Goal: Task Accomplishment & Management: Complete application form

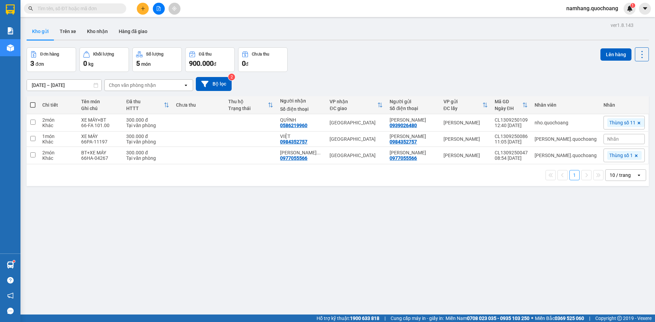
click at [141, 10] on icon "plus" at bounding box center [143, 8] width 5 height 5
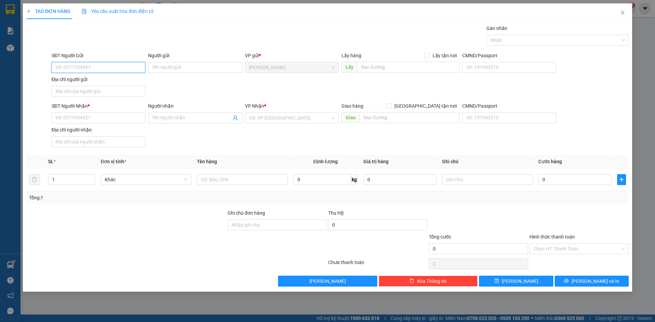
click at [95, 67] on input "SĐT Người Gửi" at bounding box center [99, 67] width 94 height 11
type input "0944165775"
click at [161, 68] on input "Người gửi" at bounding box center [195, 67] width 94 height 11
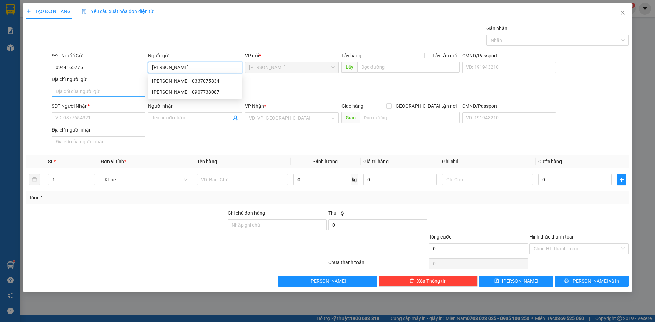
type input "[PERSON_NAME]"
drag, startPoint x: 88, startPoint y: 91, endPoint x: 72, endPoint y: 94, distance: 16.2
click at [88, 91] on input "Địa chỉ người gửi" at bounding box center [99, 91] width 94 height 11
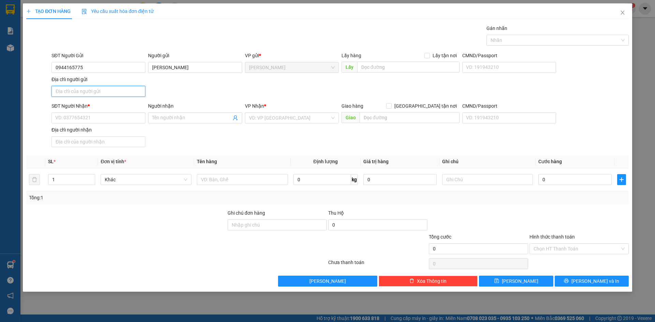
type input "PHƯỜNG MỸ TRÀ, ĐỒNG THÁP"
click at [81, 119] on input "SĐT Người Nhận *" at bounding box center [99, 118] width 94 height 11
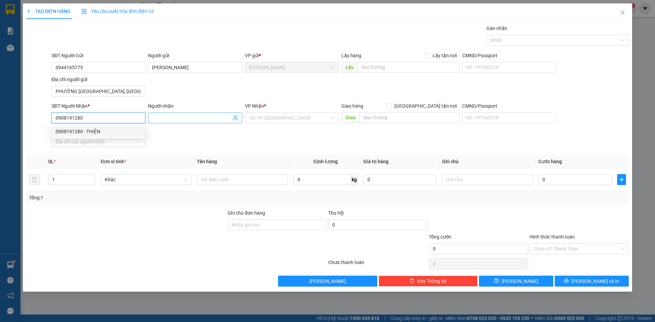
type input "0908191280"
click at [177, 120] on input "Người nhận" at bounding box center [191, 118] width 79 height 8
type input "[PERSON_NAME]"
click at [257, 115] on input "search" at bounding box center [289, 118] width 81 height 10
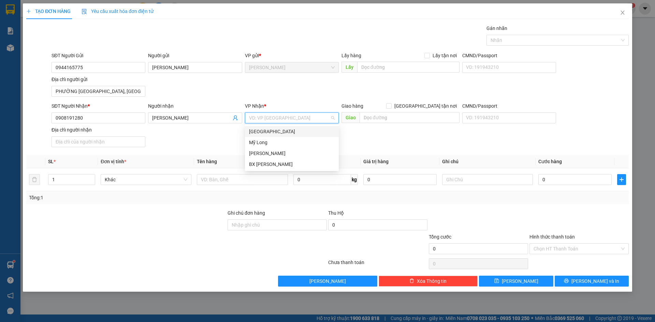
click at [268, 133] on div "[GEOGRAPHIC_DATA]" at bounding box center [292, 132] width 86 height 8
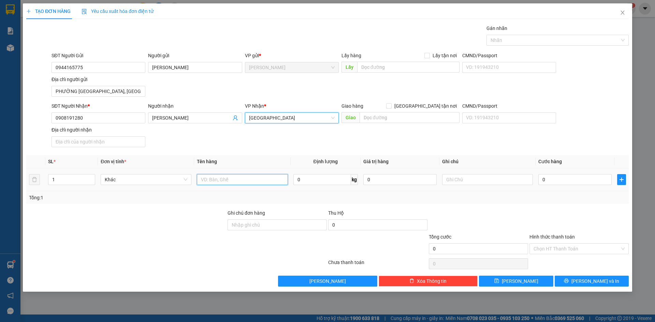
click at [218, 178] on input "text" at bounding box center [242, 179] width 91 height 11
type input "01 XE MÁY + 01 BT"
click at [570, 175] on input "0" at bounding box center [574, 179] width 73 height 11
type input "3"
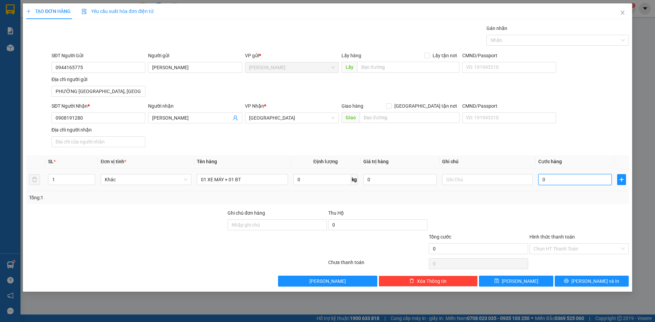
type input "3"
type input "30"
type input "300"
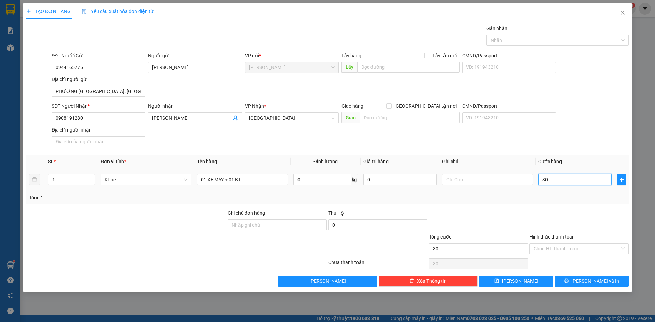
type input "300"
type input "3.000"
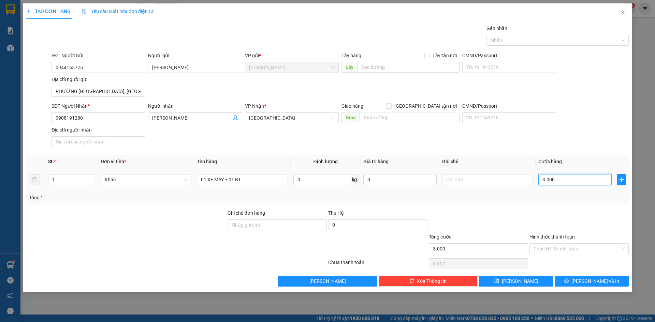
type input "30.000"
type input "300.000"
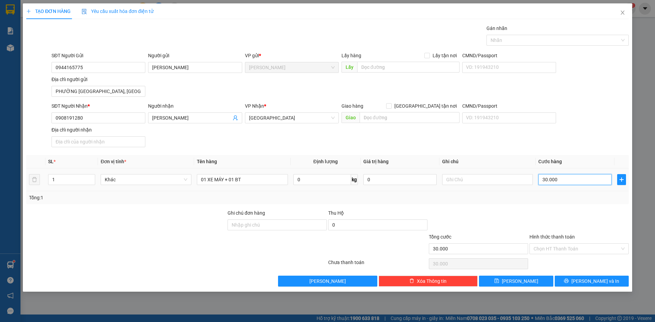
type input "300.000"
drag, startPoint x: 591, startPoint y: 140, endPoint x: 567, endPoint y: 35, distance: 107.3
click at [591, 137] on div "SĐT Người Nhận * 0908191280 Người nhận HUỲNH TẤN THIỆN VP Nhận * Sài Gòn Giao h…" at bounding box center [340, 126] width 580 height 48
click at [565, 41] on div at bounding box center [554, 40] width 132 height 8
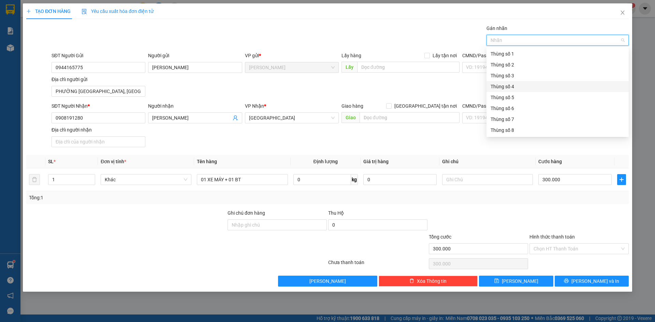
drag, startPoint x: 520, startPoint y: 84, endPoint x: 464, endPoint y: 79, distance: 56.5
click at [520, 84] on div "Thùng số 4" at bounding box center [557, 87] width 134 height 8
click at [580, 224] on div at bounding box center [579, 221] width 101 height 24
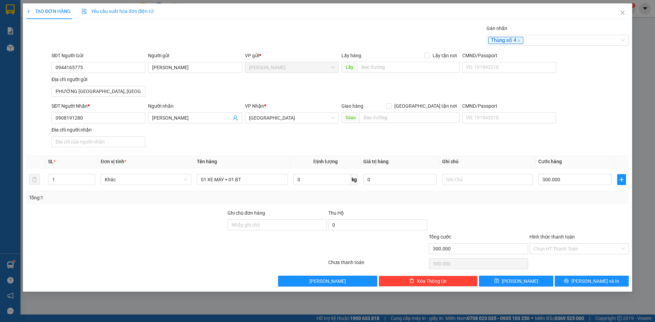
click at [569, 223] on div at bounding box center [579, 221] width 101 height 24
click at [578, 248] on input "Hình thức thanh toán" at bounding box center [576, 249] width 86 height 10
click at [563, 266] on div "Tại văn phòng" at bounding box center [578, 263] width 91 height 8
type input "0"
click at [520, 40] on icon "close" at bounding box center [518, 40] width 3 height 3
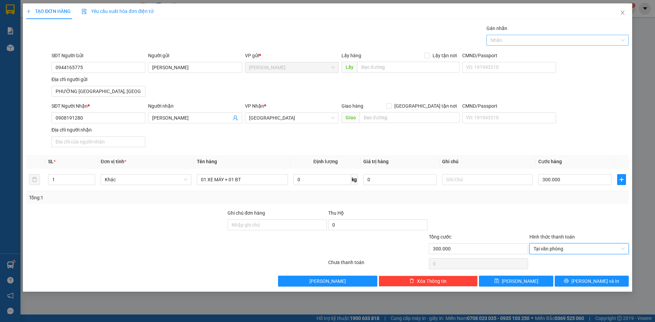
click at [531, 41] on div at bounding box center [554, 40] width 132 height 8
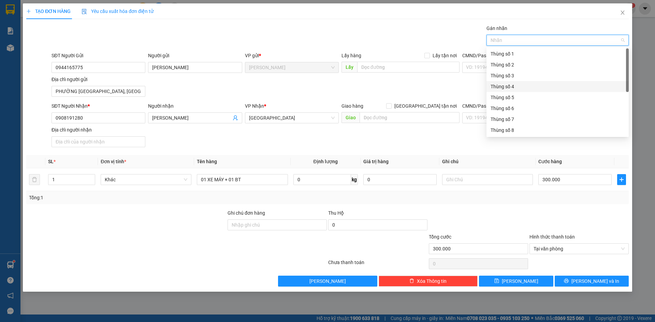
scroll to position [87, 0]
click at [523, 128] on div "Thùng 2H" at bounding box center [557, 131] width 134 height 8
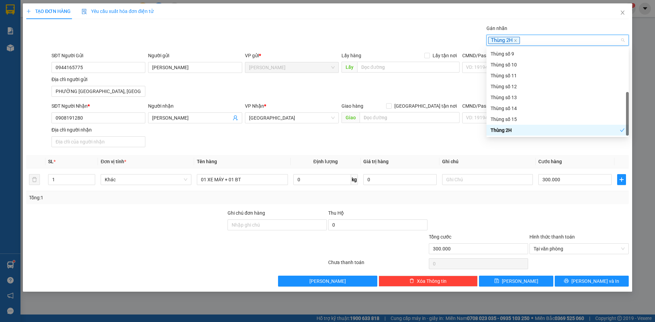
click at [574, 229] on div at bounding box center [579, 221] width 101 height 24
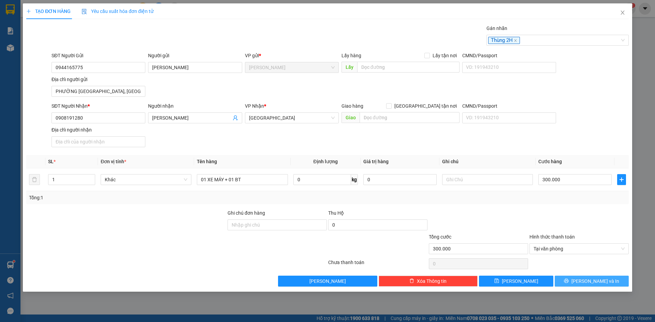
click at [592, 279] on span "[PERSON_NAME] và In" at bounding box center [595, 282] width 48 height 8
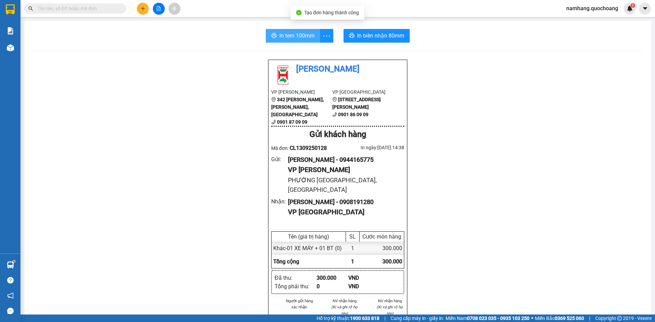
click at [278, 29] on button "In tem 100mm" at bounding box center [293, 36] width 54 height 14
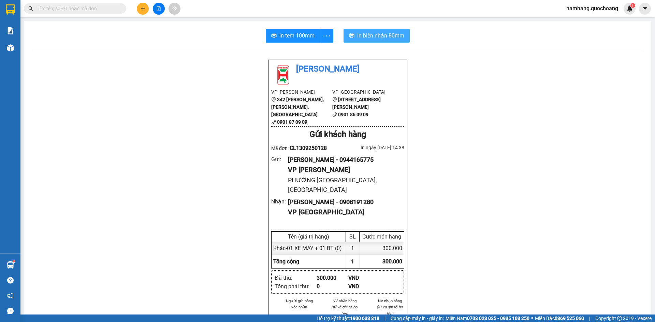
click at [387, 34] on span "In biên nhận 80mm" at bounding box center [380, 35] width 47 height 9
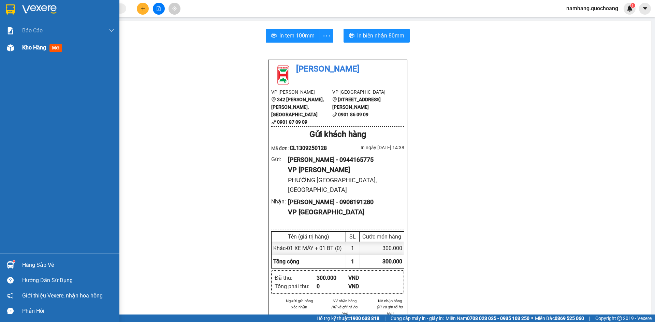
click at [27, 48] on span "Kho hàng" at bounding box center [34, 47] width 24 height 6
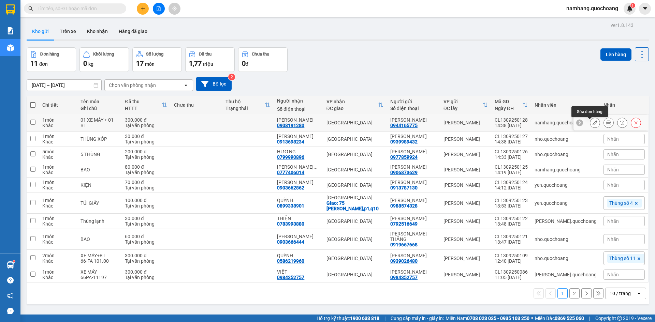
click at [592, 126] on button at bounding box center [595, 123] width 10 height 12
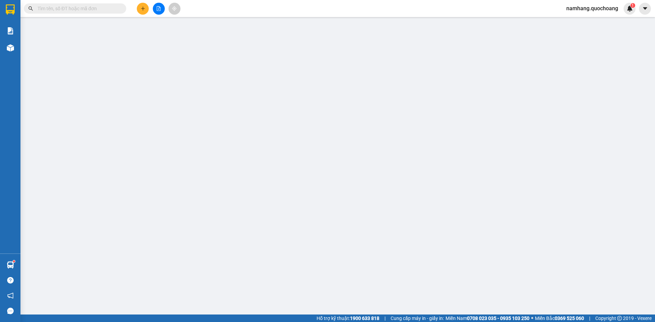
type input "0944165775"
type input "[PERSON_NAME]"
type input "PHƯỜNG MỸ TRÀ, ĐỒNG THÁP"
type input "0908191280"
type input "[PERSON_NAME]"
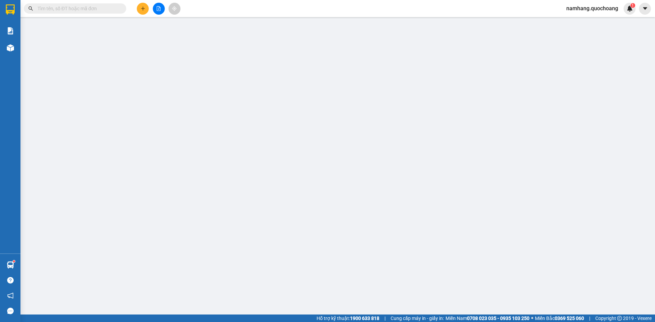
type input "300.000"
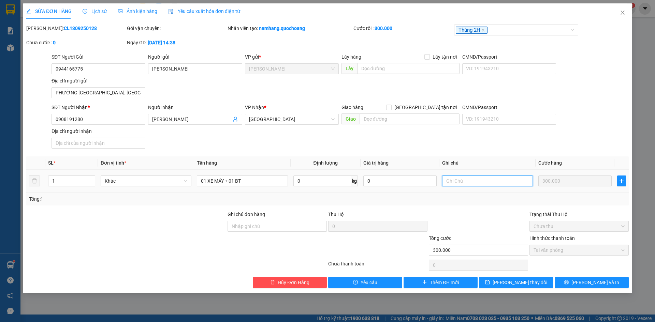
click at [467, 182] on input "text" at bounding box center [487, 181] width 91 height 11
type input "BSX: 66PA - 12570"
click at [612, 284] on button "[PERSON_NAME] và In" at bounding box center [592, 282] width 74 height 11
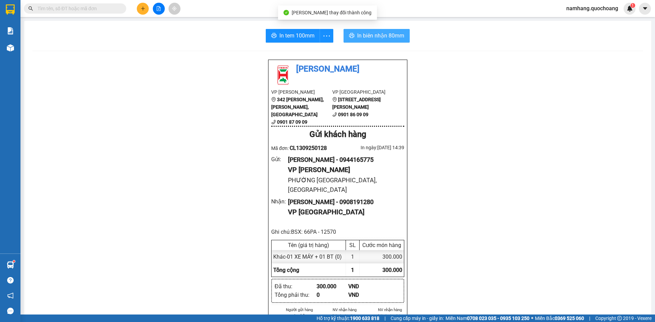
click at [368, 33] on span "In biên nhận 80mm" at bounding box center [380, 35] width 47 height 9
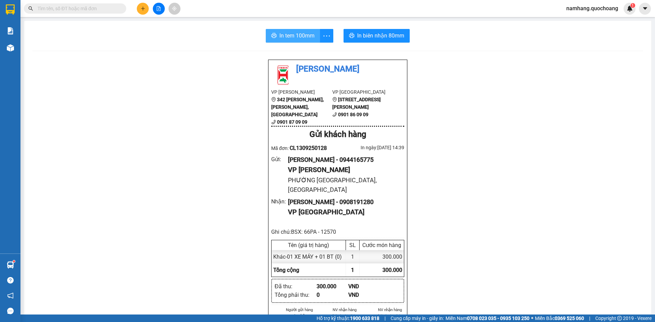
click at [291, 37] on span "In tem 100mm" at bounding box center [296, 35] width 35 height 9
click at [143, 9] on icon "plus" at bounding box center [143, 8] width 0 height 4
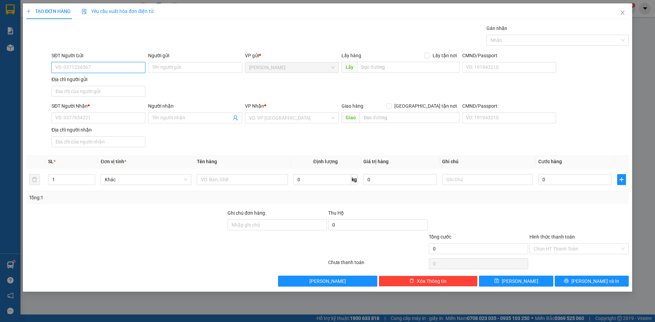
click at [101, 65] on input "SĐT Người Gửi" at bounding box center [99, 67] width 94 height 11
type input "0919108184"
click at [112, 79] on div "0919108184 - THÁI BÁ HÙNG" at bounding box center [99, 81] width 86 height 8
type input "THÁI [PERSON_NAME]"
type input "0919108184"
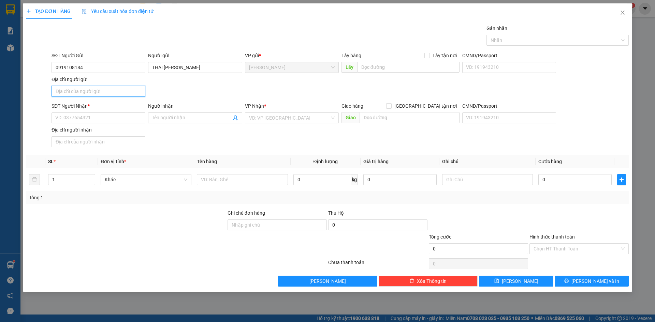
drag, startPoint x: 105, startPoint y: 95, endPoint x: 101, endPoint y: 91, distance: 5.1
click at [105, 95] on input "Địa chỉ người gửi" at bounding box center [99, 91] width 94 height 11
click at [89, 92] on input "Địa chỉ người gửi" at bounding box center [99, 91] width 94 height 11
type input "XÃ MỸ THỌ, ĐỒNG THÁP"
click at [82, 120] on input "SĐT Người Nhận *" at bounding box center [99, 118] width 94 height 11
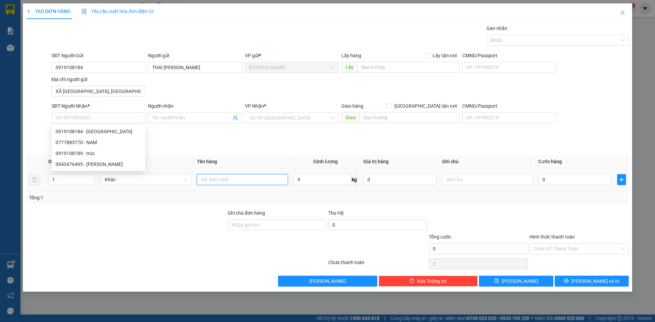
click at [253, 178] on input "text" at bounding box center [242, 179] width 91 height 11
type input "01 XE MÁY + 01 BT"
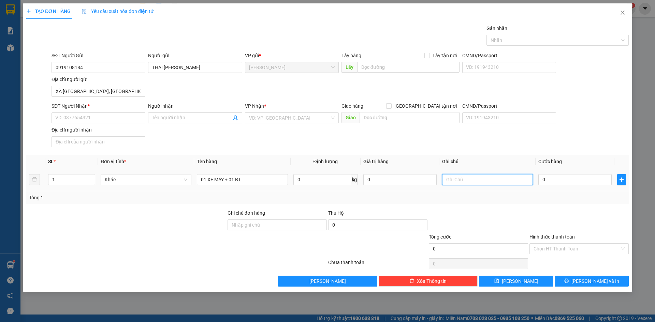
click at [478, 179] on input "text" at bounding box center [487, 179] width 91 height 11
click at [447, 179] on input "66 AA - 14981" at bounding box center [487, 179] width 91 height 11
type input "BSX: 66 AA - 14981"
click at [103, 118] on input "SĐT Người Nhận *" at bounding box center [99, 118] width 94 height 11
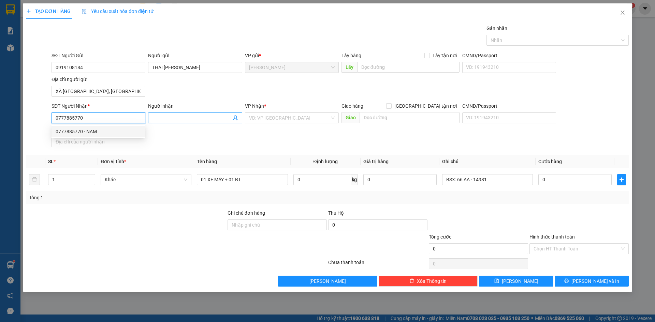
type input "0777885770"
click at [182, 120] on input "Người nhận" at bounding box center [191, 118] width 79 height 8
type input "[GEOGRAPHIC_DATA]"
click at [271, 116] on input "search" at bounding box center [289, 118] width 81 height 10
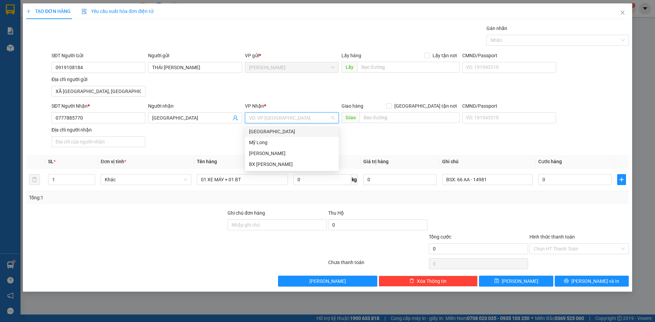
click at [270, 128] on div "[GEOGRAPHIC_DATA]" at bounding box center [292, 132] width 86 height 8
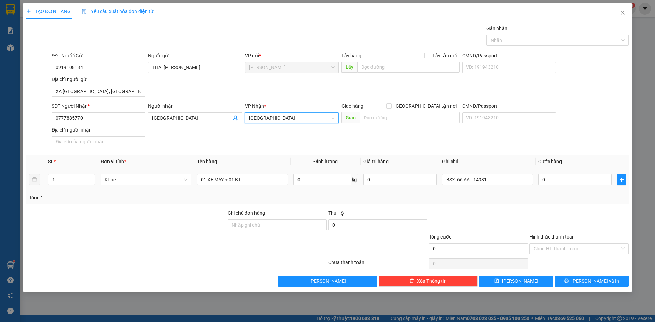
click at [551, 186] on div "0" at bounding box center [574, 180] width 73 height 14
click at [552, 180] on input "0" at bounding box center [574, 179] width 73 height 11
type input "3"
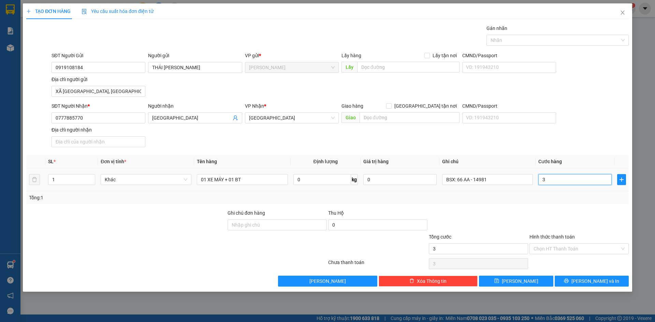
type input "30"
type input "300"
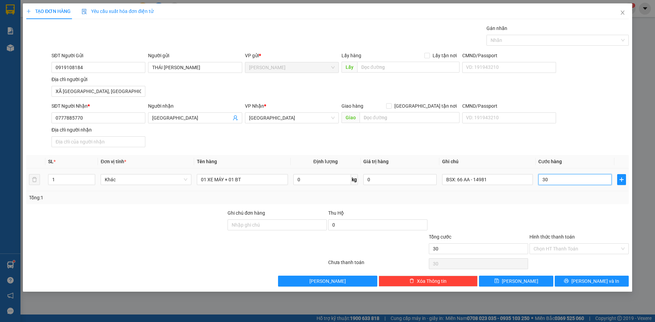
type input "300"
type input "3.000"
type input "30.000"
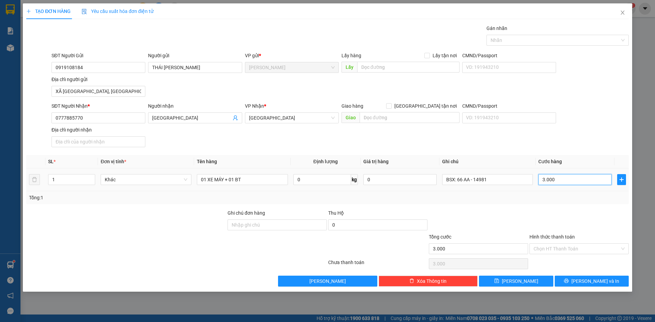
type input "30.000"
type input "300.000"
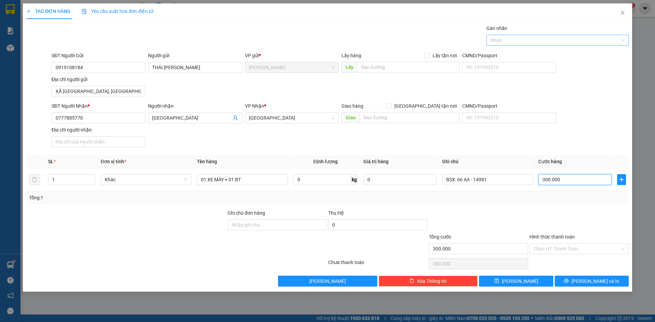
click at [581, 43] on div at bounding box center [554, 40] width 132 height 8
type input "300.000"
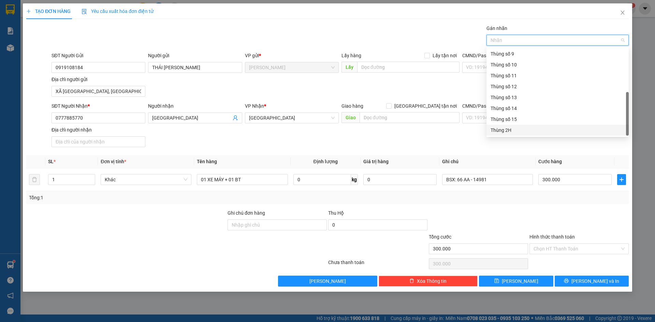
click at [512, 132] on div "Thùng 2H" at bounding box center [557, 131] width 134 height 8
click at [557, 220] on div at bounding box center [579, 221] width 101 height 24
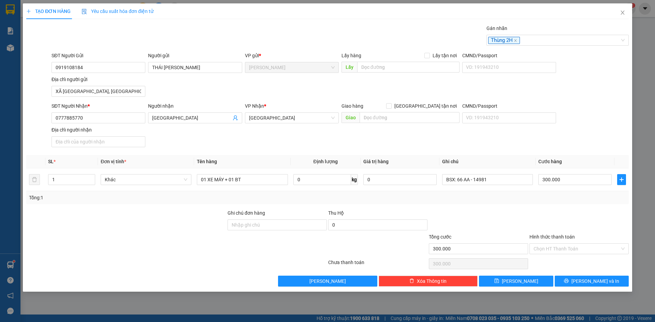
click at [564, 221] on div at bounding box center [579, 221] width 101 height 24
click at [561, 250] on input "Hình thức thanh toán" at bounding box center [576, 249] width 86 height 10
click at [565, 261] on div "Tại văn phòng" at bounding box center [578, 263] width 91 height 8
type input "0"
click at [577, 225] on div at bounding box center [579, 221] width 101 height 24
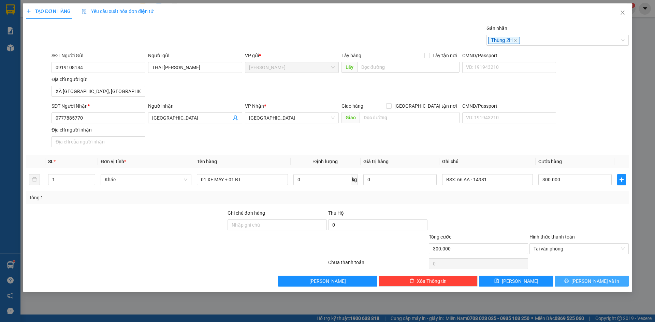
click at [571, 283] on button "[PERSON_NAME] và In" at bounding box center [592, 281] width 74 height 11
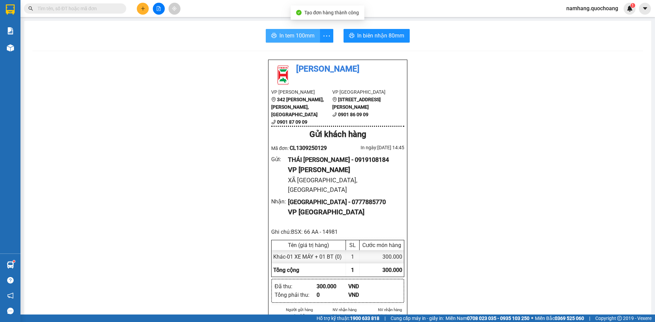
click at [289, 33] on span "In tem 100mm" at bounding box center [296, 35] width 35 height 9
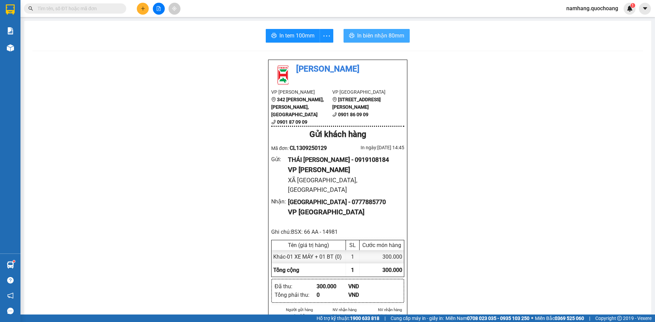
click at [378, 37] on span "In biên nhận 80mm" at bounding box center [380, 35] width 47 height 9
click at [141, 10] on icon "plus" at bounding box center [143, 8] width 5 height 5
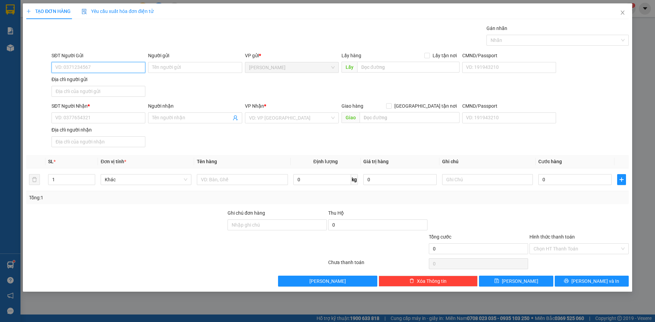
click at [89, 67] on input "SĐT Người Gửi" at bounding box center [99, 67] width 94 height 11
type input "0919447221"
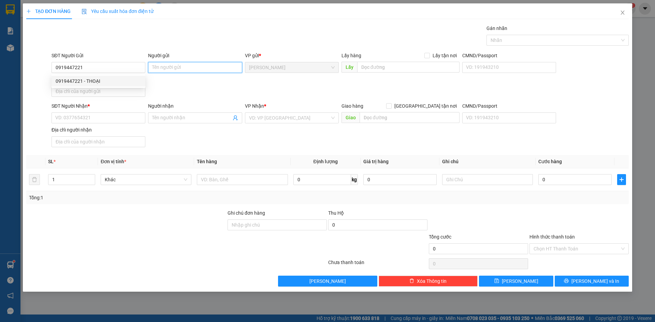
click at [170, 65] on input "Người gửi" at bounding box center [195, 67] width 94 height 11
click at [193, 71] on input "Người gửi" at bounding box center [195, 67] width 94 height 11
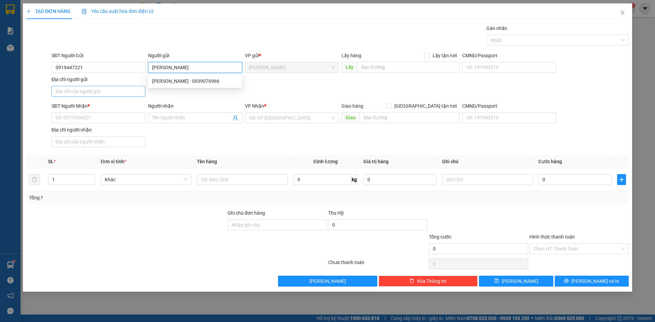
type input "[PERSON_NAME]"
click at [81, 95] on input "Địa chỉ người gửi" at bounding box center [99, 91] width 94 height 11
type input "PHƯỜNG CAO LÃNH, ĐỒNG THÁP"
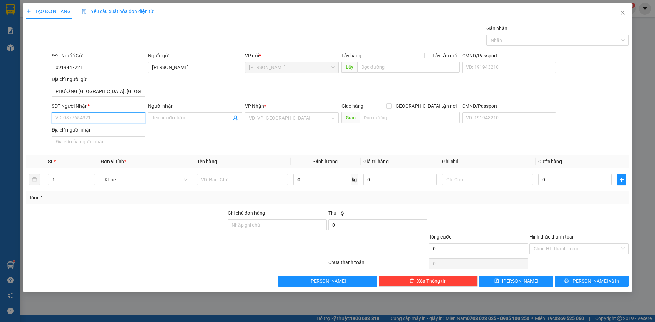
click at [64, 116] on input "SĐT Người Nhận *" at bounding box center [99, 118] width 94 height 11
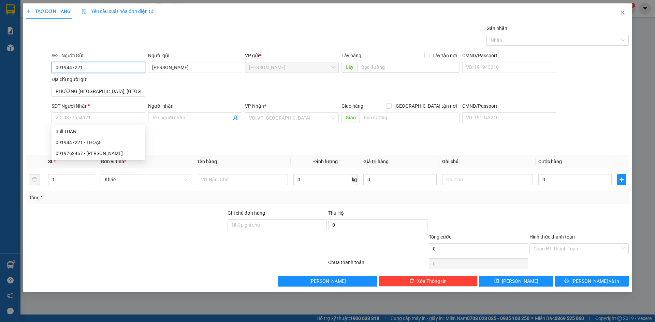
click at [108, 68] on input "0919447221" at bounding box center [99, 67] width 94 height 11
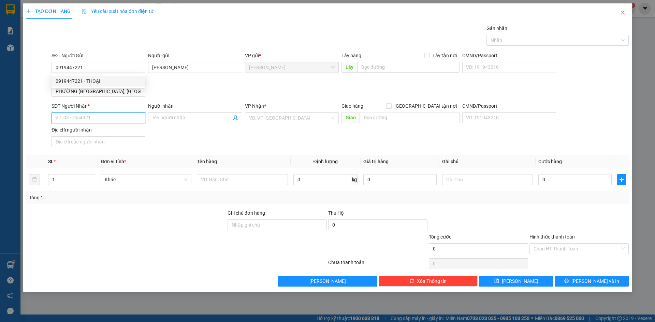
click at [87, 118] on input "SĐT Người Nhận *" at bounding box center [99, 118] width 94 height 11
paste input "0919447221"
type input "0919447221"
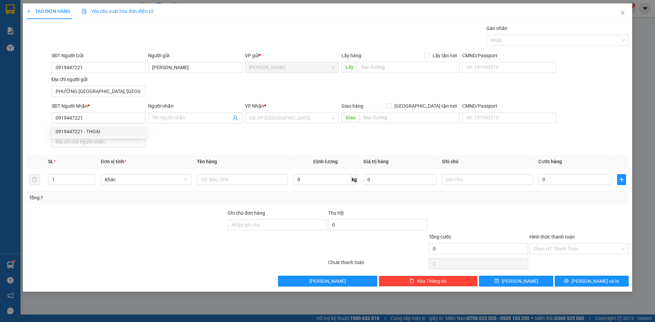
click at [223, 92] on div "SĐT Người Gửi 0919447221 Người gửi LÊ VĂN THOẠI VP gửi * Cao Lãnh Lấy hàng Lấy …" at bounding box center [340, 76] width 580 height 48
click at [196, 65] on input "[PERSON_NAME]" at bounding box center [195, 67] width 94 height 11
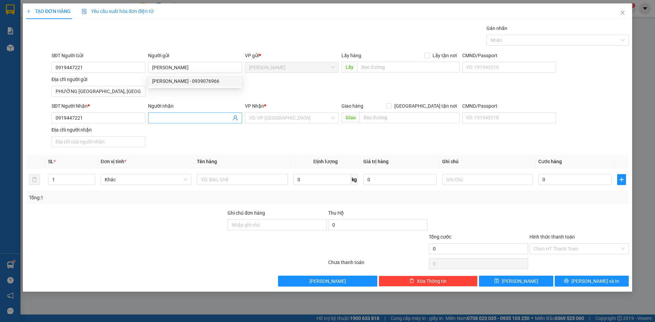
click at [178, 117] on input "Người nhận" at bounding box center [191, 118] width 79 height 8
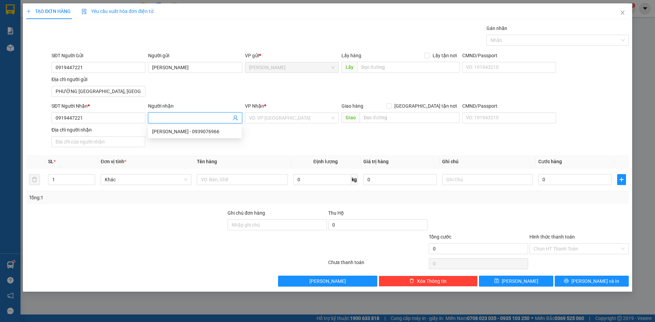
paste input "[PERSON_NAME]"
type input "[PERSON_NAME]"
click at [253, 144] on div "SĐT Người Nhận * 0919447221 Người nhận LÊ VĂN THOẠI VP Nhận * VD: VP Sài Gòn Gi…" at bounding box center [340, 126] width 580 height 48
click at [288, 117] on input "search" at bounding box center [289, 118] width 81 height 10
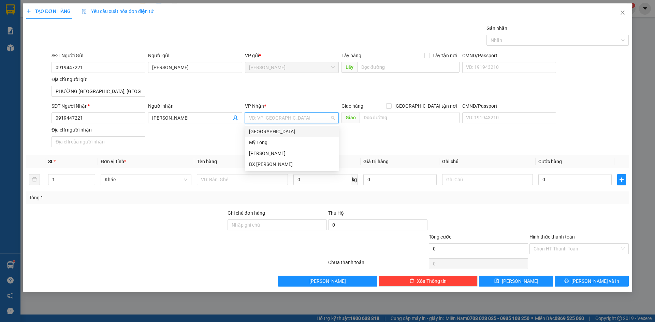
click at [271, 136] on div "[GEOGRAPHIC_DATA]" at bounding box center [292, 131] width 94 height 11
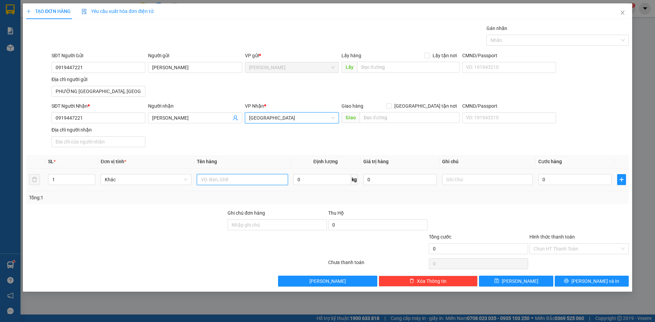
click at [236, 177] on input "text" at bounding box center [242, 179] width 91 height 11
type input "01 XE MÁY"
click at [596, 180] on input "0" at bounding box center [574, 179] width 73 height 11
click at [500, 185] on input "text" at bounding box center [487, 179] width 91 height 11
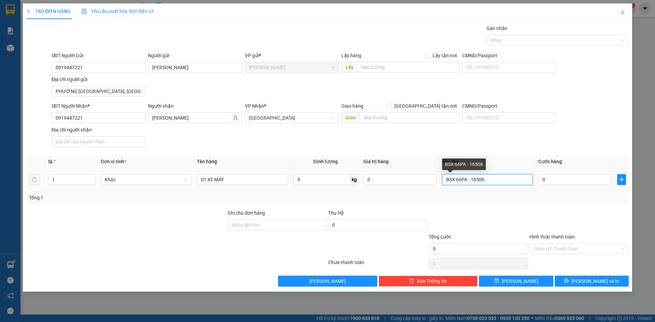
click at [455, 180] on input "BSX:66PA - 16506" at bounding box center [487, 179] width 91 height 11
type input "BSX: 66PA - 16506"
click at [571, 181] on input "0" at bounding box center [574, 179] width 73 height 11
type input "3"
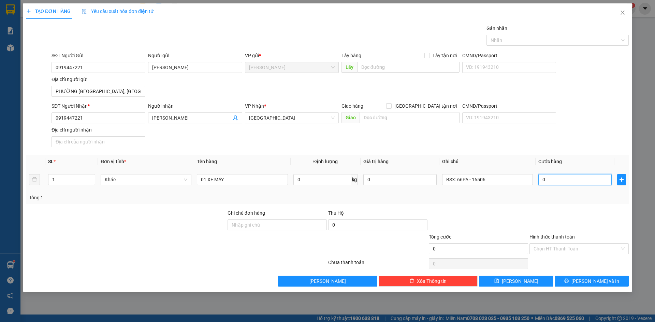
type input "3"
type input "30"
type input "300"
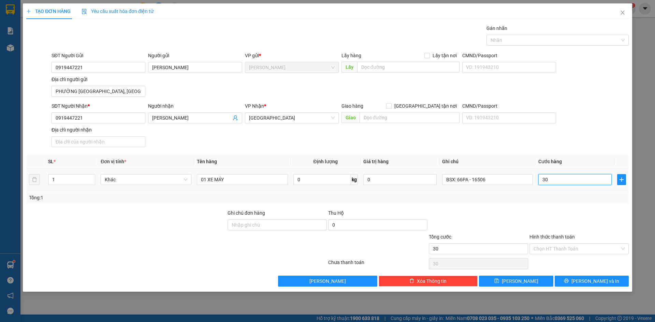
type input "300"
type input "3.000"
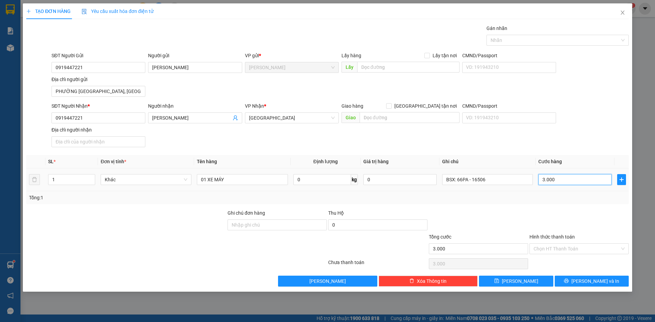
type input "30.000"
type input "300.000"
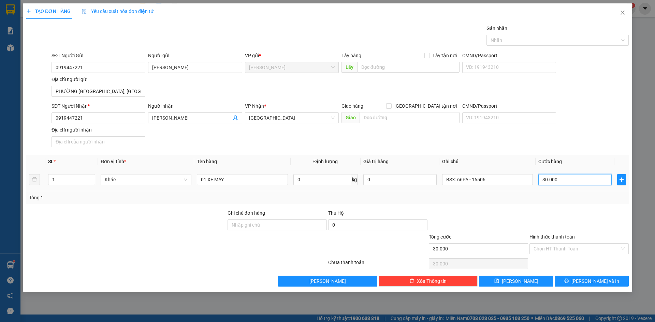
type input "300.000"
click at [272, 149] on div "SĐT Người Nhận * 0919447221 Người nhận LÊ VĂN THOẠI VP Nhận * Sài Gòn Giao hàng…" at bounding box center [340, 126] width 580 height 48
click at [238, 176] on input "01 XE MÁY" at bounding box center [242, 179] width 91 height 11
click at [598, 44] on div at bounding box center [554, 40] width 132 height 8
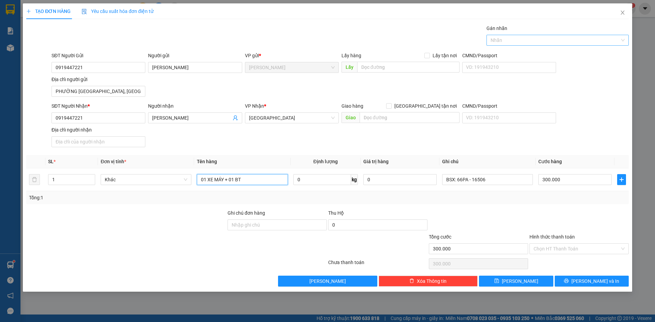
type input "01 XE MÁY + 01 BT"
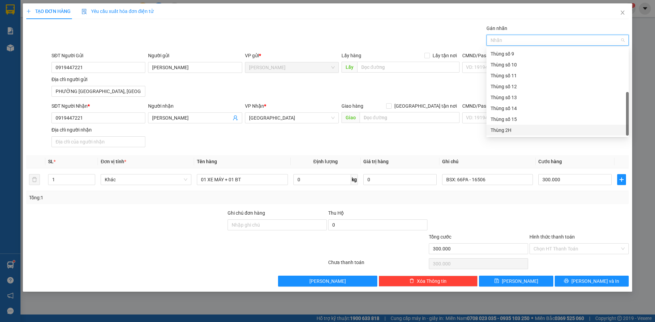
click at [512, 128] on div "Thùng 2H" at bounding box center [557, 131] width 134 height 8
click at [309, 148] on div "SĐT Người Nhận * 0919447221 Người nhận LÊ VĂN THOẠI VP Nhận * Sài Gòn Giao hàng…" at bounding box center [340, 126] width 580 height 48
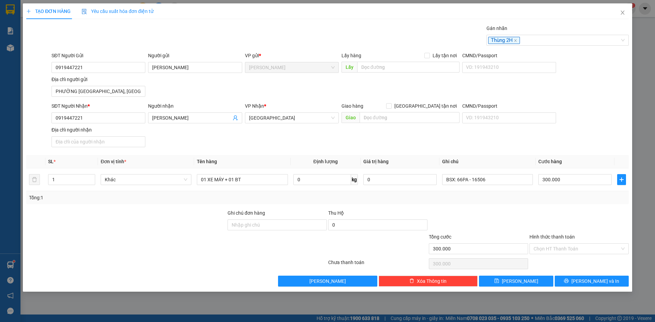
click at [558, 227] on div at bounding box center [579, 221] width 101 height 24
click at [558, 248] on input "Hình thức thanh toán" at bounding box center [576, 249] width 86 height 10
click at [552, 260] on div "Tại văn phòng" at bounding box center [578, 263] width 91 height 8
type input "0"
click at [475, 212] on div at bounding box center [478, 221] width 101 height 24
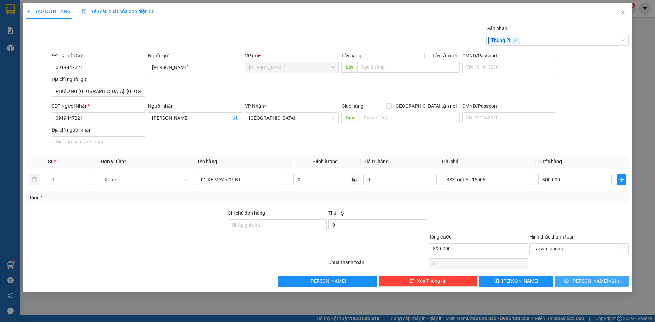
drag, startPoint x: 606, startPoint y: 284, endPoint x: 601, endPoint y: 283, distance: 5.3
click at [605, 284] on button "[PERSON_NAME] và In" at bounding box center [592, 281] width 74 height 11
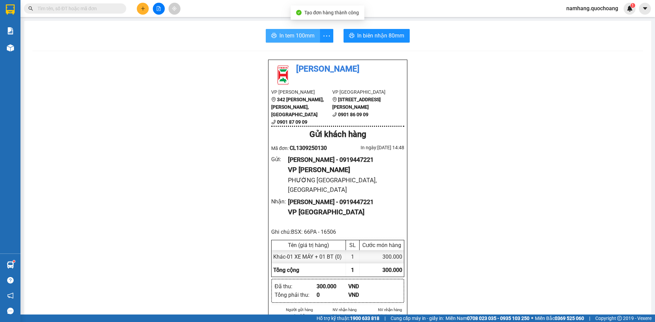
click at [290, 36] on span "In tem 100mm" at bounding box center [296, 35] width 35 height 9
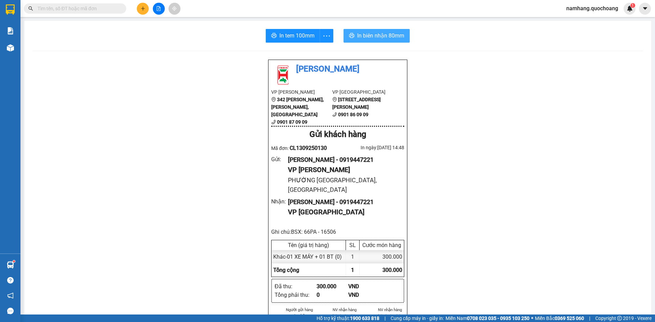
click at [372, 37] on span "In biên nhận 80mm" at bounding box center [380, 35] width 47 height 9
click at [143, 12] on button at bounding box center [143, 9] width 12 height 12
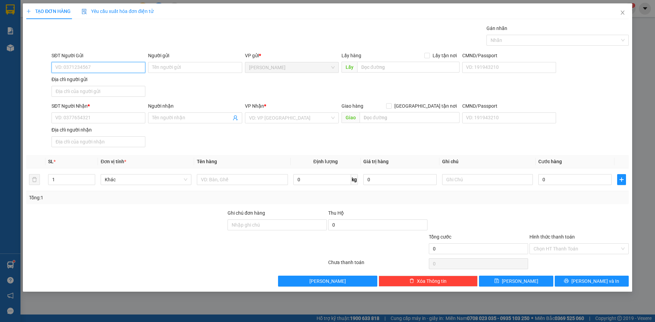
click at [102, 68] on input "SĐT Người Gửi" at bounding box center [99, 67] width 94 height 11
type input "0918929789"
click at [117, 81] on div "0918929789 - ĐÀO VŨ PHƯƠNG" at bounding box center [99, 81] width 86 height 8
type input "[PERSON_NAME]"
type input "0918929789"
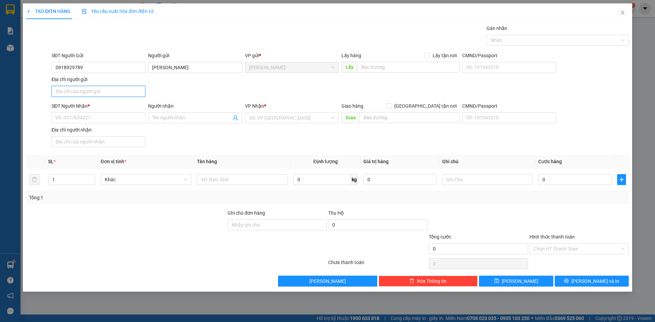
click at [106, 92] on input "Địa chỉ người gửi" at bounding box center [99, 91] width 94 height 11
type input "PHƯỜNG CAO LÃNH, ĐỒNG THÁP"
click at [82, 119] on input "SĐT Người Nhận *" at bounding box center [99, 118] width 94 height 11
type input "0926608608"
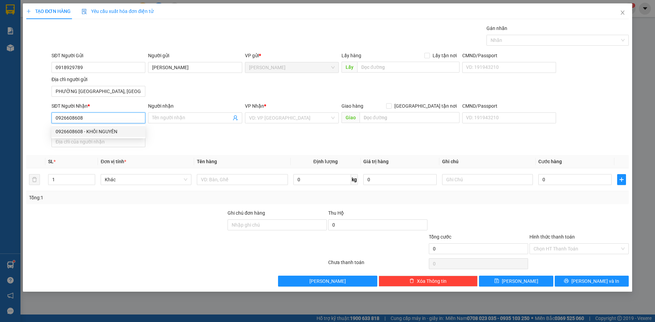
click at [94, 134] on div "0926608608 - KHÔI NGUYÊN" at bounding box center [99, 132] width 86 height 8
type input "KHÔI NGUYÊN"
type input "0926608608"
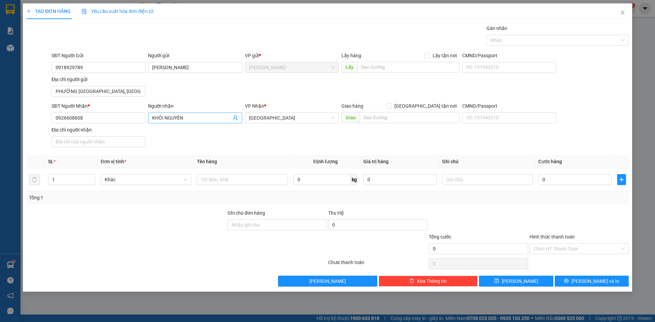
click at [163, 118] on input "KHÔI NGUYÊN" at bounding box center [191, 118] width 79 height 8
type input "ĐÀO KHÔI NGUYÊN"
click at [243, 182] on input "text" at bounding box center [242, 179] width 91 height 11
type input "01 XE MÁY + 01 BT"
click at [485, 176] on input "text" at bounding box center [487, 179] width 91 height 11
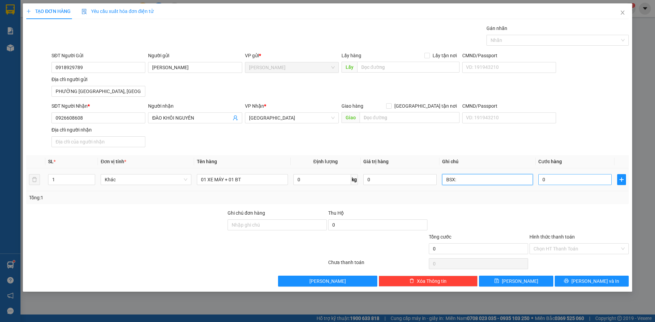
type input "BSX:"
click at [568, 183] on input "0" at bounding box center [574, 179] width 73 height 11
type input "3"
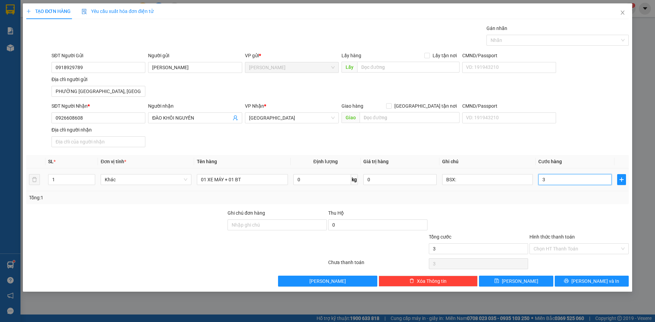
type input "30"
type input "300"
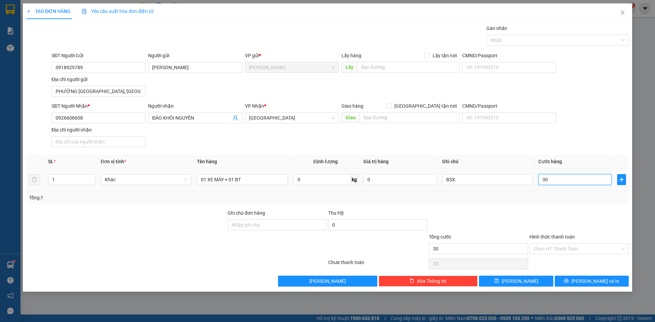
type input "300"
type input "3.002"
type input "30.022"
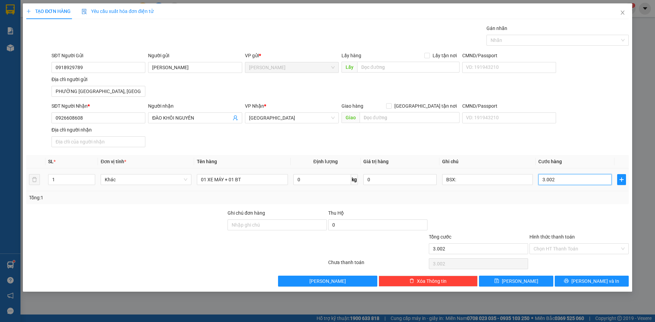
type input "30.022"
type input "300.222"
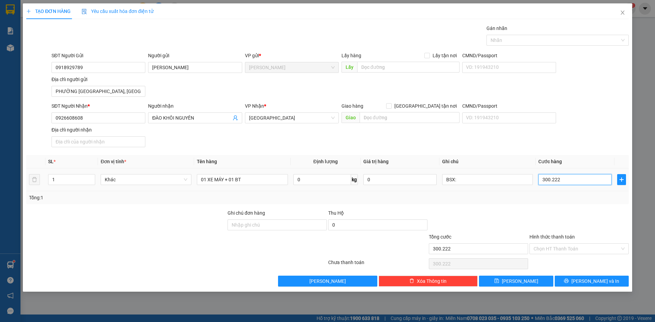
type input "30.022"
type input "3.002"
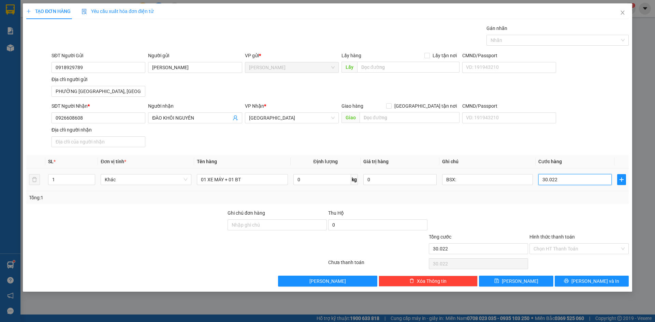
type input "3.002"
type input "300"
type input "30"
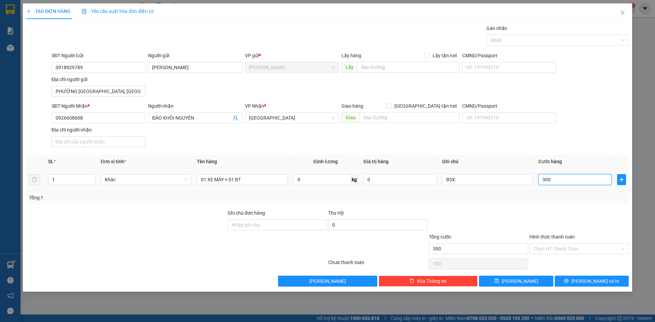
type input "30"
type input "3"
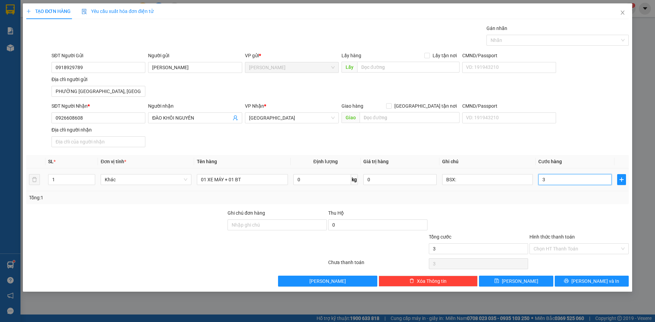
type input "0"
type input "03"
type input "3"
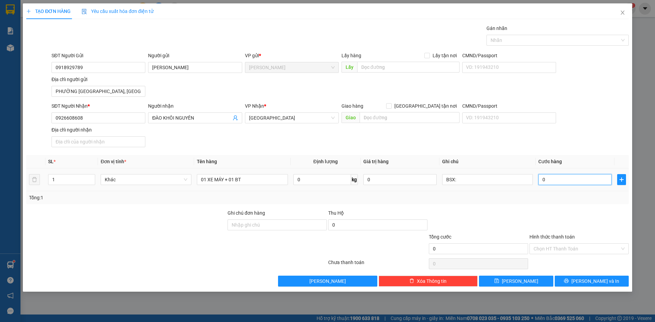
type input "3"
type input "030"
type input "30"
type input "0.300"
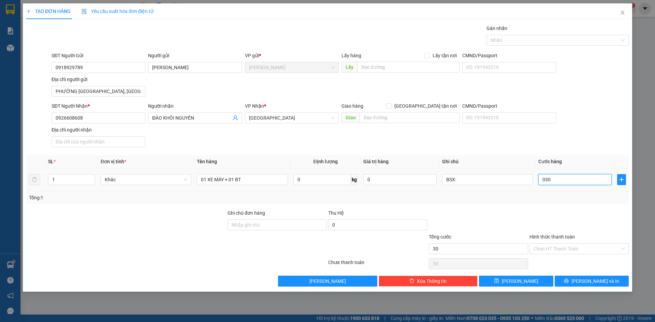
type input "300"
type input "03.000"
type input "3.000"
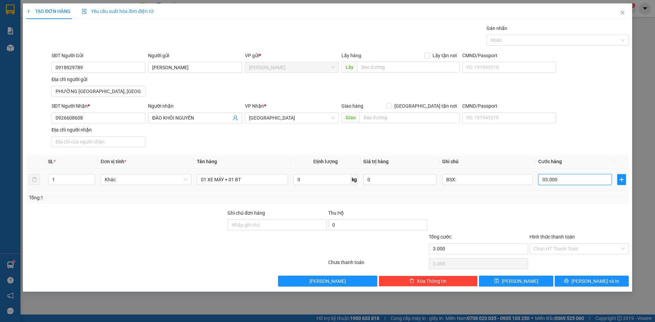
type input "030.000"
type input "30.000"
type input "0.300.000"
type input "300.000"
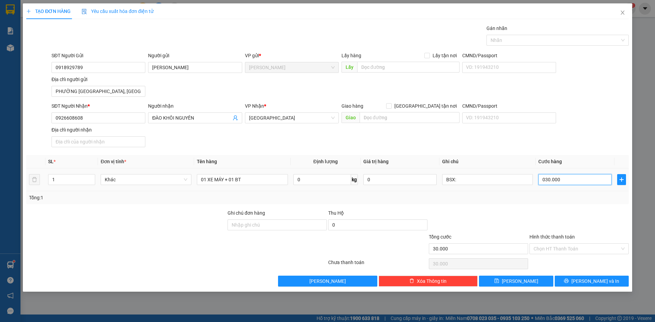
type input "300.000"
click at [577, 149] on div "SĐT Người Nhận * 0926608608 Người nhận ĐÀO KHÔI NGUYÊN VP Nhận * Sài Gòn Giao h…" at bounding box center [340, 126] width 580 height 48
click at [462, 177] on input "BSX:" at bounding box center [487, 179] width 91 height 11
type input "BSX: 66AA - 72160"
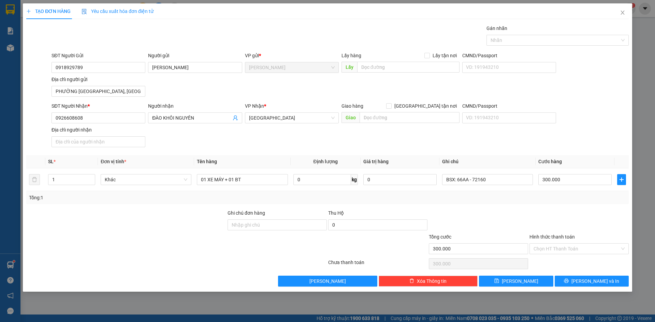
click at [609, 141] on div "SĐT Người Nhận * 0926608608 Người nhận ĐÀO KHÔI NGUYÊN VP Nhận * Sài Gòn Giao h…" at bounding box center [340, 126] width 580 height 48
click at [535, 42] on div at bounding box center [554, 40] width 132 height 8
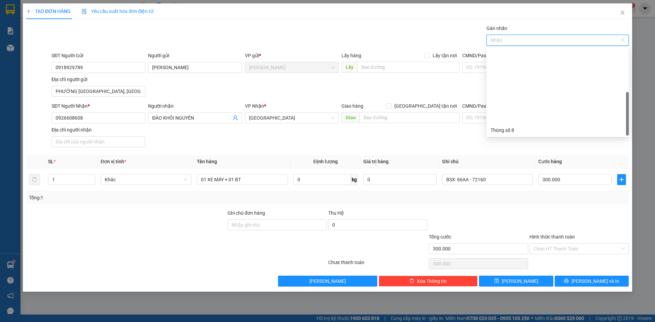
scroll to position [87, 0]
click at [508, 126] on div "Thùng 2H" at bounding box center [557, 130] width 142 height 11
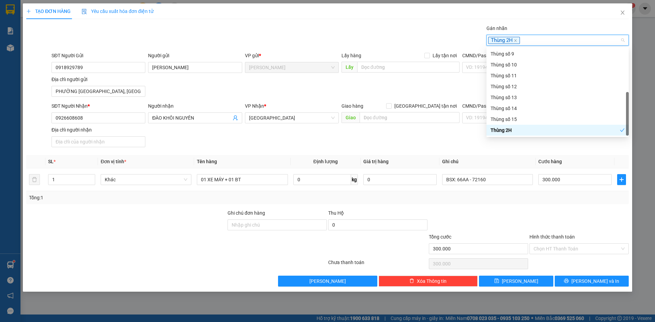
click at [565, 222] on div at bounding box center [579, 221] width 101 height 24
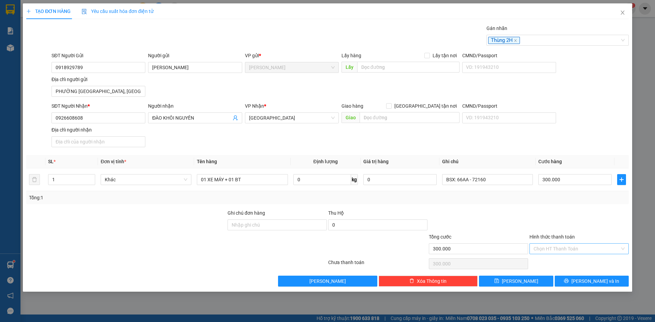
click at [581, 251] on input "Hình thức thanh toán" at bounding box center [576, 249] width 86 height 10
click at [566, 265] on div "Tại văn phòng" at bounding box center [578, 263] width 91 height 8
type input "0"
click at [593, 281] on span "[PERSON_NAME] và In" at bounding box center [595, 282] width 48 height 8
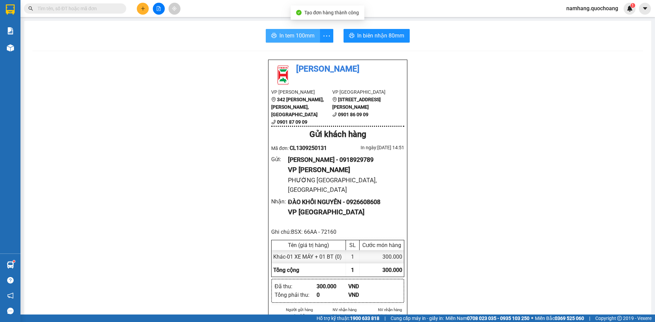
click at [292, 38] on span "In tem 100mm" at bounding box center [296, 35] width 35 height 9
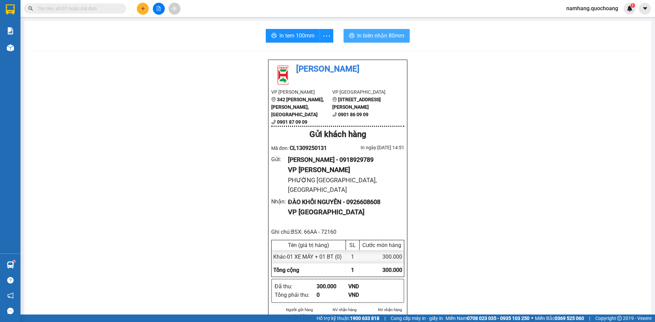
click at [381, 35] on span "In biên nhận 80mm" at bounding box center [380, 35] width 47 height 9
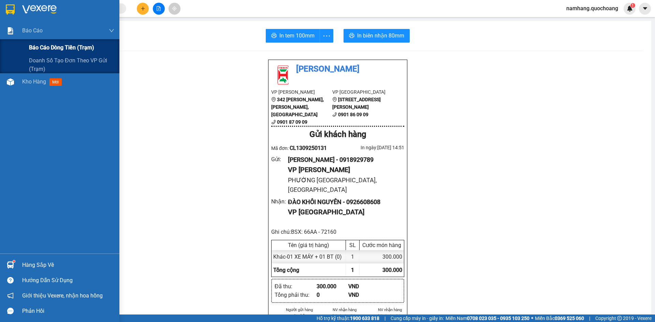
click at [43, 49] on span "Báo cáo dòng tiền (trạm)" at bounding box center [61, 47] width 65 height 9
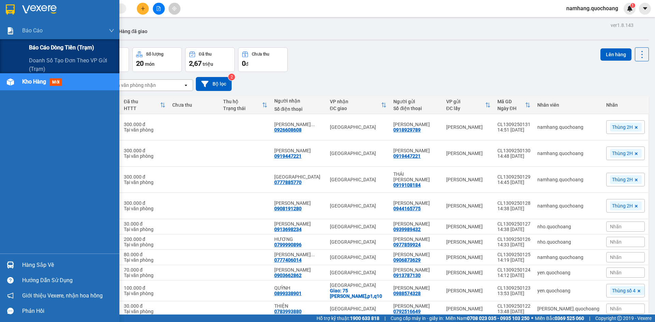
click at [50, 46] on span "Báo cáo dòng tiền (trạm)" at bounding box center [61, 47] width 65 height 9
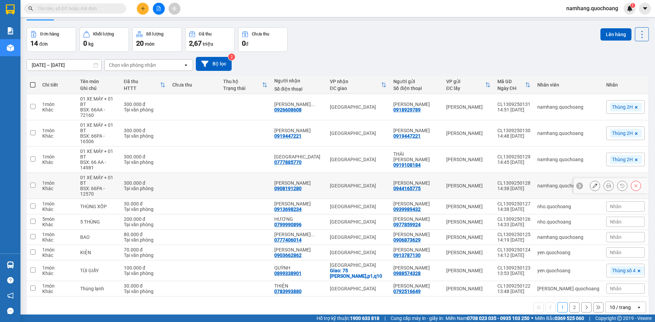
scroll to position [31, 0]
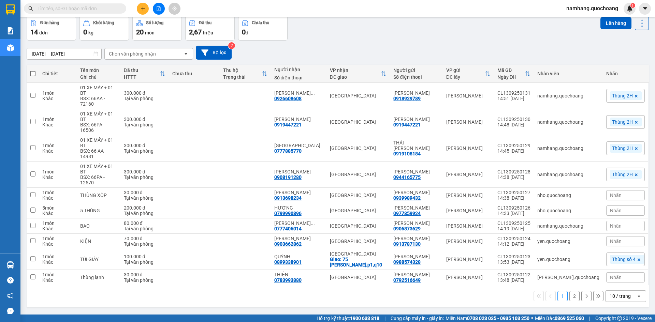
click at [141, 8] on icon "plus" at bounding box center [143, 8] width 5 height 5
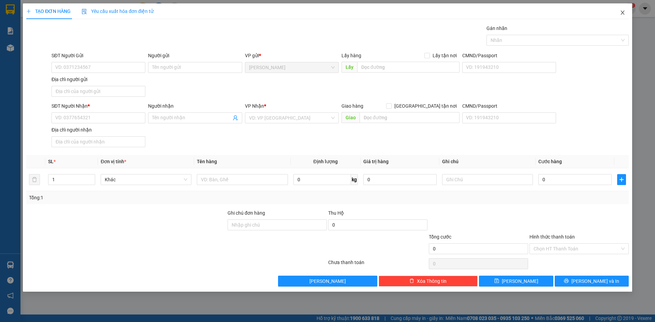
click at [626, 12] on span "Close" at bounding box center [622, 12] width 19 height 19
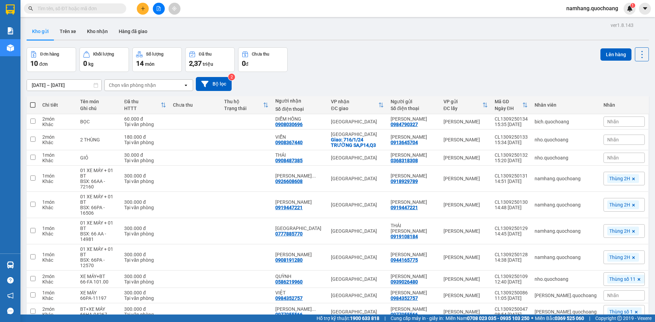
click at [100, 5] on input "text" at bounding box center [78, 9] width 80 height 8
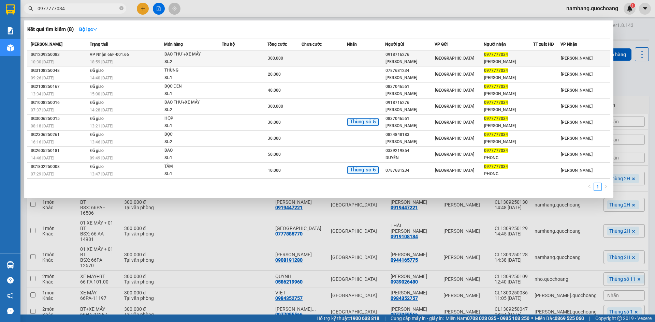
type input "0977777034"
click at [218, 59] on span "BAO THƯ +XE MÁY SL: 2" at bounding box center [192, 58] width 57 height 15
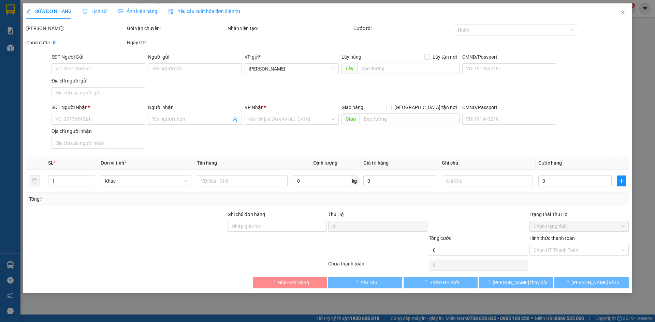
type input "0918716276"
type input "LÊ LAM GIANG"
type input "364 LÊ ĐẠI HÀNH P MỸ PHÚ"
type input "0977777034"
type input "ĐẶNG HUY PHONG"
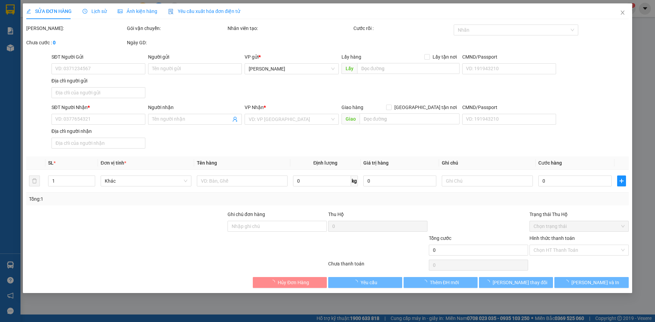
type input "300.000"
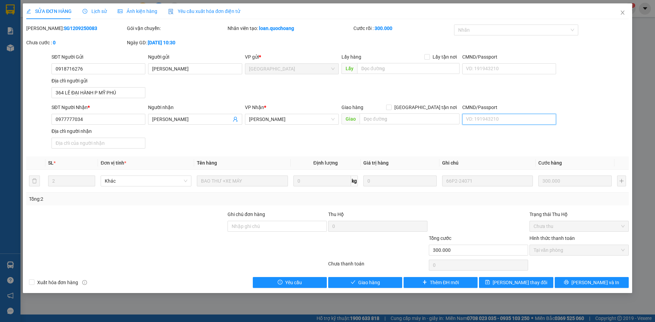
click at [502, 119] on input "CMND/Passport" at bounding box center [509, 119] width 94 height 11
click at [500, 130] on div "087098004029 | TỔ 17, KHÓM 2, P2, TP CAO LÃNH, ĐỒNG THÁP" at bounding box center [509, 133] width 86 height 8
type input "087098004029"
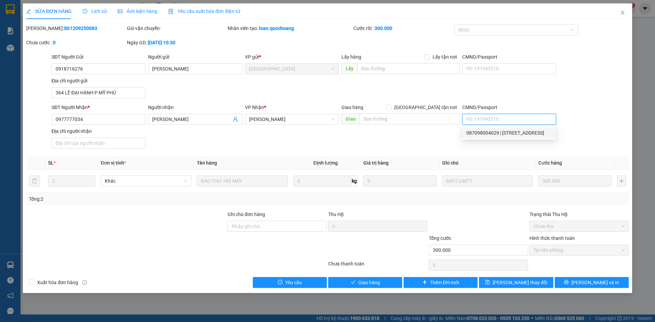
type input "TỔ 17, KHÓM 2, P2, TP CAO LÃNH, ĐỒNG THÁP"
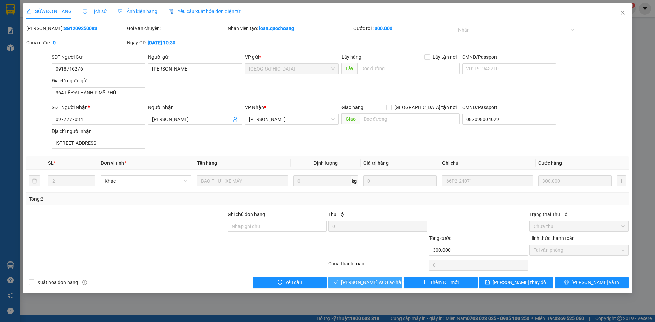
click at [389, 285] on button "[PERSON_NAME] và Giao hàng" at bounding box center [365, 282] width 74 height 11
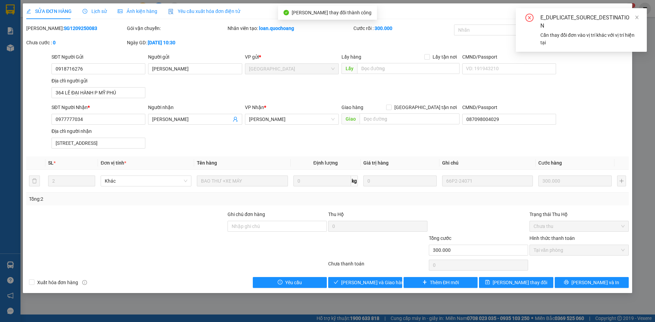
click at [625, 63] on div "SĐT Người Gửi 0918716276 Người gửi LÊ LAM GIANG VP gửi * Sài Gòn Lấy hàng Lấy t…" at bounding box center [340, 77] width 580 height 48
click at [636, 68] on div "SỬA ĐƠN HÀNG Lịch sử Ảnh kiện hàng Yêu cầu xuất hóa đơn điện tử Total Paid Fee …" at bounding box center [327, 161] width 655 height 322
click at [596, 279] on span "[PERSON_NAME] và In" at bounding box center [595, 283] width 48 height 8
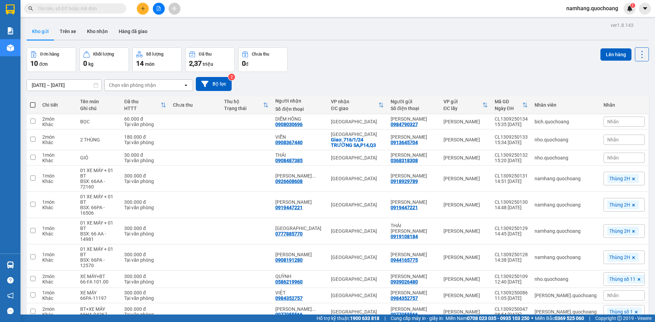
click at [100, 11] on input "text" at bounding box center [78, 9] width 80 height 8
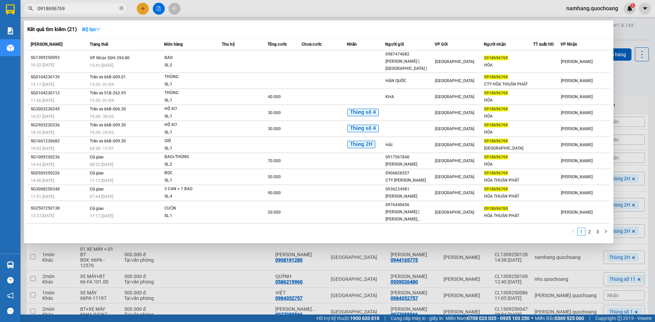
click at [90, 9] on input "0918696769" at bounding box center [78, 9] width 80 height 8
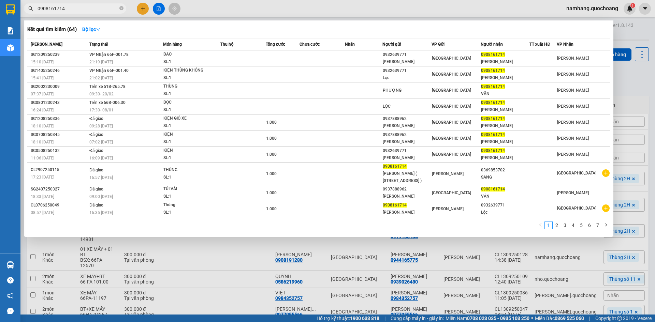
type input "0908161714"
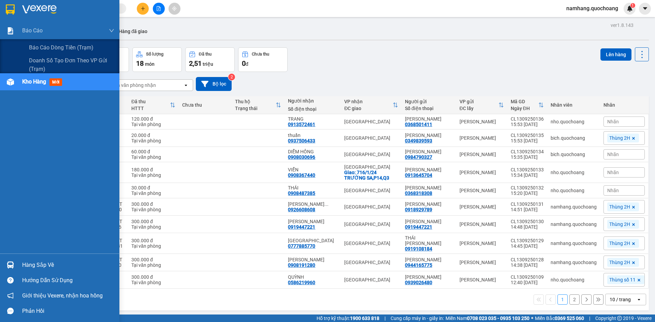
click at [50, 47] on button "Đơn hàng 12 đơn" at bounding box center [51, 59] width 49 height 25
click at [24, 47] on div "Báo cáo dòng tiền (trạm)" at bounding box center [59, 47] width 119 height 17
click at [36, 45] on span "Báo cáo dòng tiền (trạm)" at bounding box center [61, 47] width 65 height 9
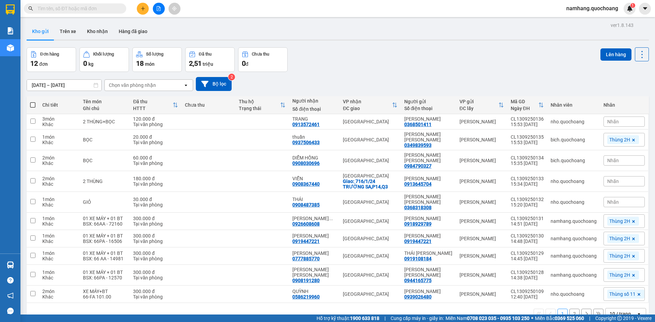
click at [306, 78] on div "[DATE] – [DATE] Press the down arrow key to interact with the calendar and sele…" at bounding box center [338, 84] width 622 height 14
click at [103, 13] on span at bounding box center [75, 8] width 102 height 10
click at [103, 10] on input "text" at bounding box center [78, 9] width 80 height 8
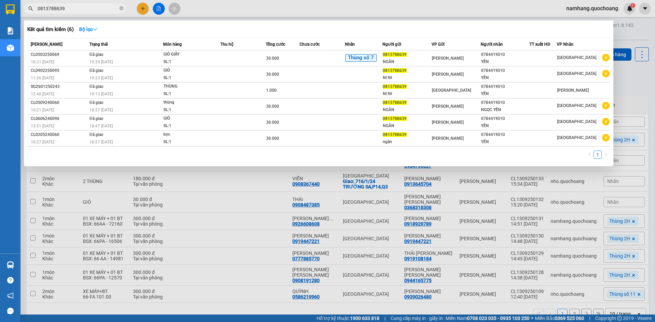
click at [97, 6] on input "0813788639" at bounding box center [78, 9] width 80 height 8
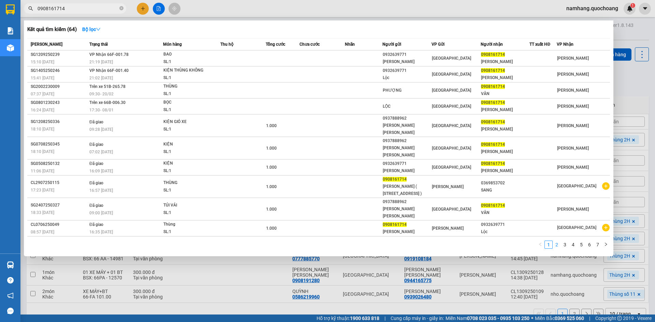
type input "0908161714"
click at [558, 241] on link "2" at bounding box center [557, 245] width 8 height 8
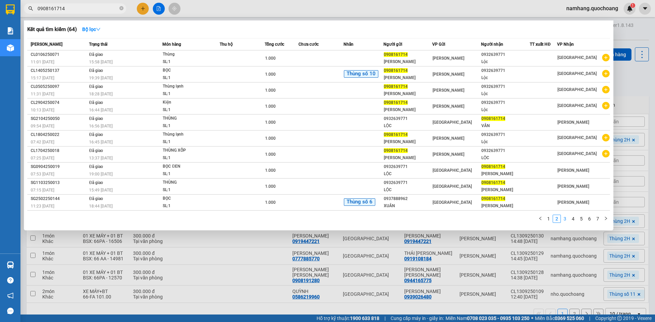
click at [561, 219] on link "3" at bounding box center [565, 219] width 8 height 8
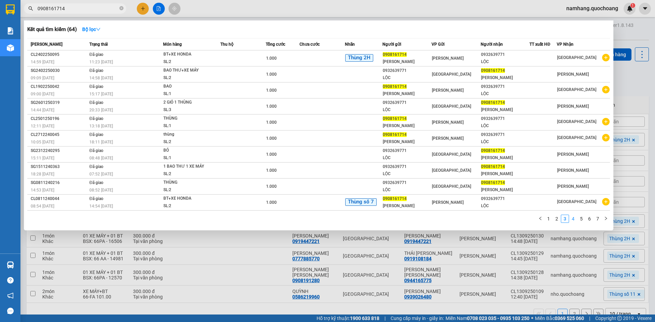
click at [575, 220] on link "4" at bounding box center [573, 219] width 8 height 8
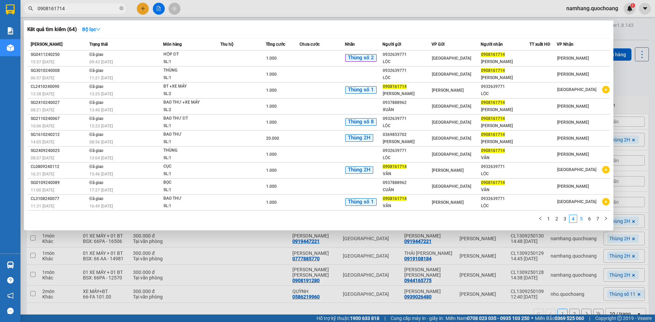
click at [579, 220] on link "5" at bounding box center [581, 219] width 8 height 8
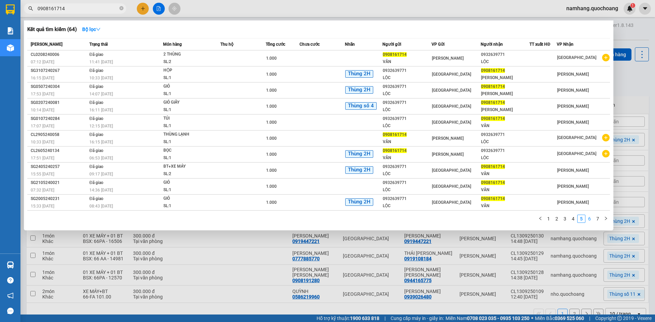
click at [592, 222] on link "6" at bounding box center [590, 219] width 8 height 8
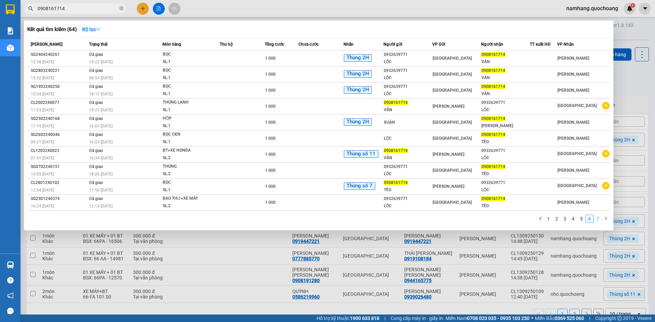
click at [599, 219] on link "7" at bounding box center [598, 219] width 8 height 8
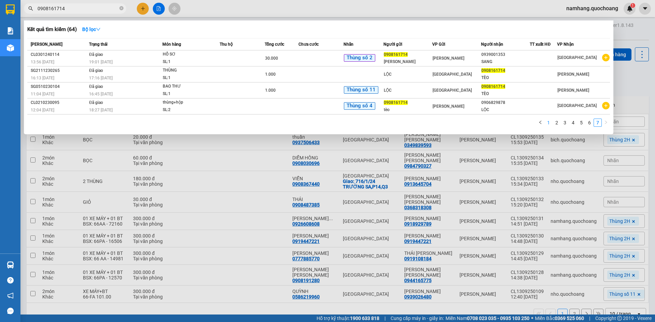
click at [547, 125] on link "1" at bounding box center [549, 123] width 8 height 8
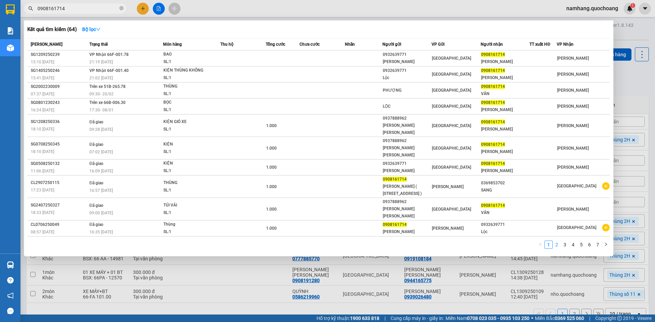
click at [558, 241] on link "2" at bounding box center [557, 245] width 8 height 8
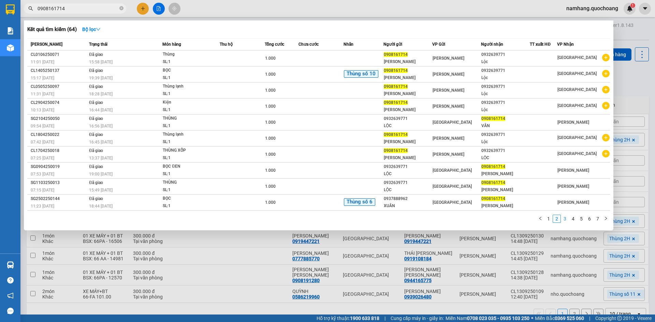
click at [562, 216] on link "3" at bounding box center [565, 219] width 8 height 8
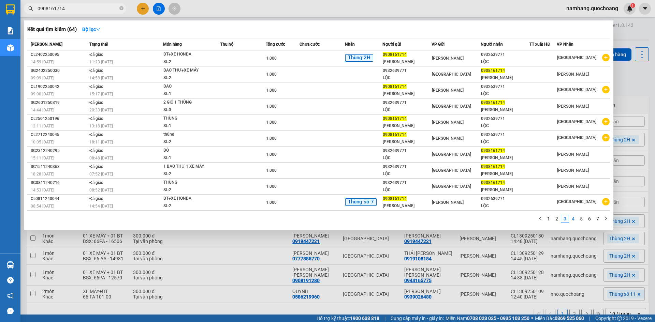
click at [573, 219] on link "4" at bounding box center [573, 219] width 8 height 8
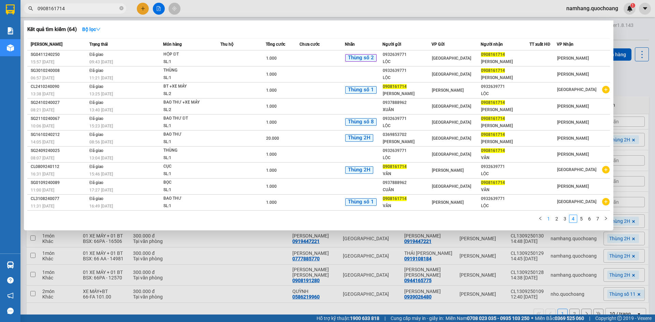
click at [551, 218] on link "1" at bounding box center [549, 219] width 8 height 8
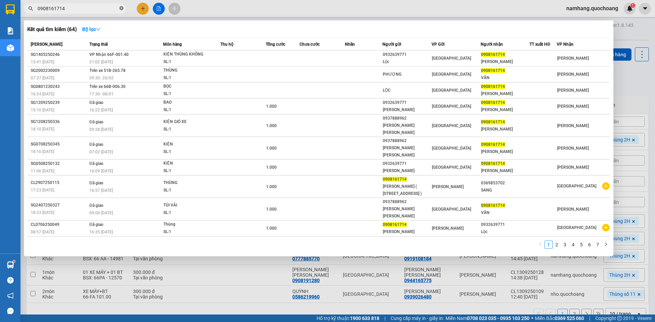
click at [122, 8] on icon "close-circle" at bounding box center [121, 8] width 4 height 4
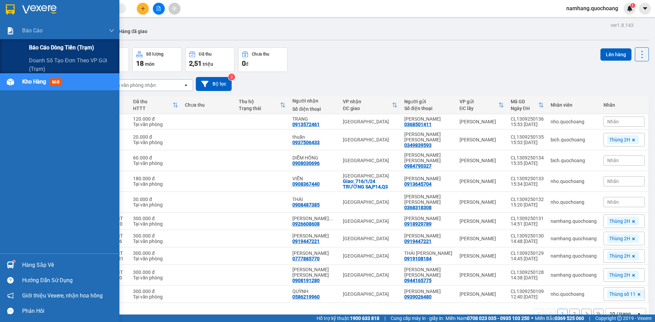
click at [49, 46] on span "Báo cáo dòng tiền (trạm)" at bounding box center [61, 47] width 65 height 9
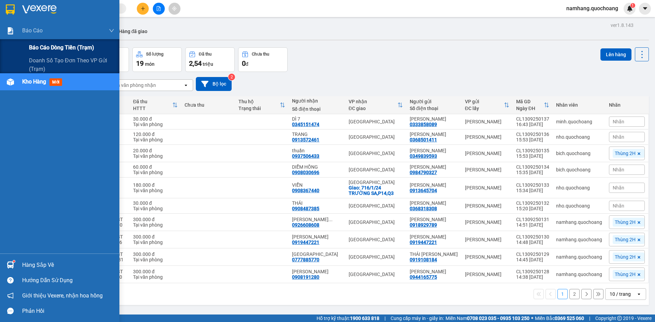
click at [43, 48] on span "Báo cáo dòng tiền (trạm)" at bounding box center [61, 47] width 65 height 9
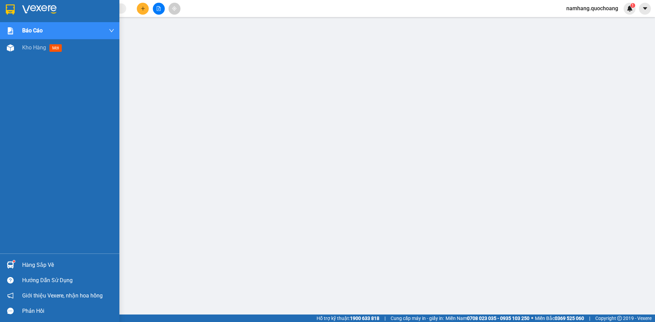
click at [43, 264] on div "Hàng sắp về" at bounding box center [68, 265] width 92 height 10
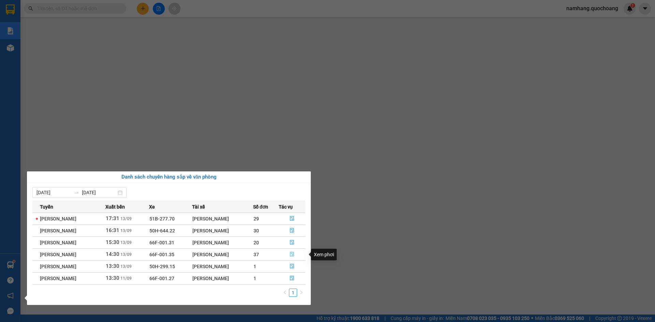
click at [294, 255] on icon "file-done" at bounding box center [292, 254] width 5 height 5
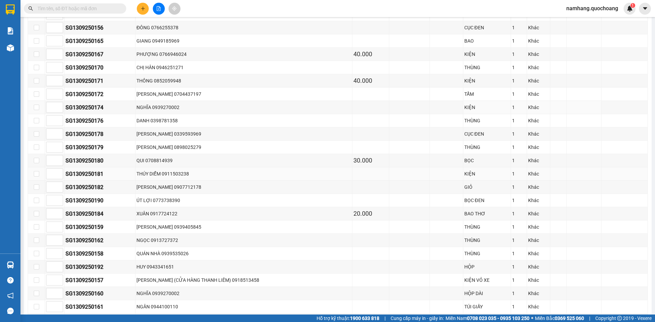
scroll to position [375, 0]
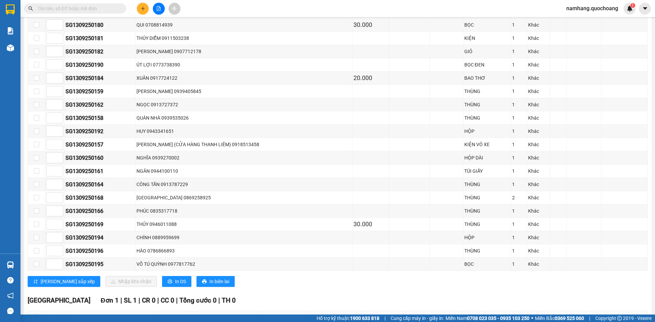
click at [109, 6] on input "text" at bounding box center [78, 9] width 80 height 8
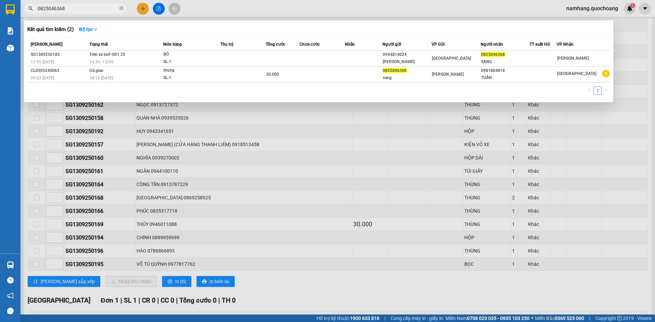
type input "0825046368"
click at [122, 8] on icon "close-circle" at bounding box center [121, 8] width 4 height 4
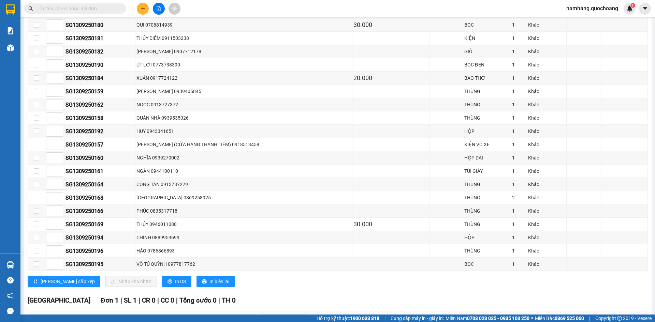
click at [145, 8] on icon "plus" at bounding box center [143, 8] width 5 height 5
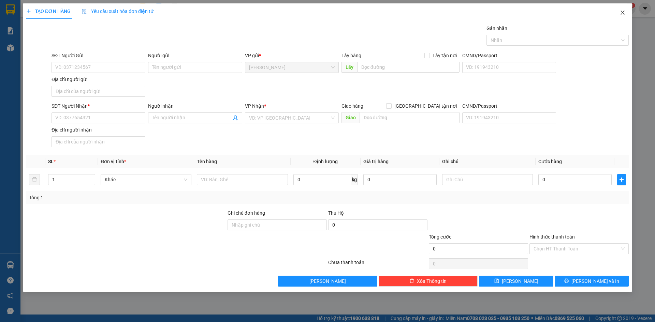
click at [624, 12] on icon "close" at bounding box center [622, 13] width 4 height 4
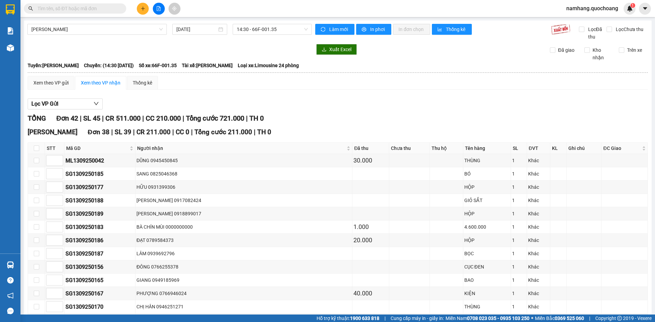
click at [93, 5] on input "text" at bounding box center [78, 9] width 80 height 8
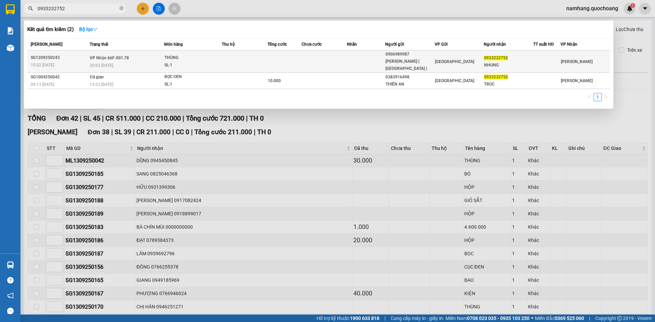
type input "0933232752"
click at [270, 57] on td at bounding box center [284, 61] width 34 height 23
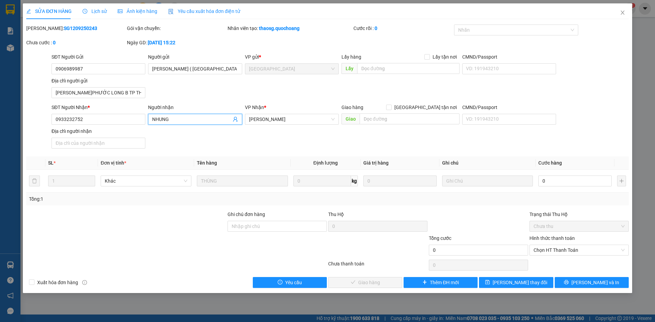
click at [181, 121] on input "NHUNG" at bounding box center [191, 120] width 79 height 8
type input "[PERSON_NAME]"
click at [231, 87] on div "SĐT Người Gửi 0906989987 Người gửi [PERSON_NAME] ( [GEOGRAPHIC_DATA] ) VP gửi *…" at bounding box center [340, 77] width 580 height 48
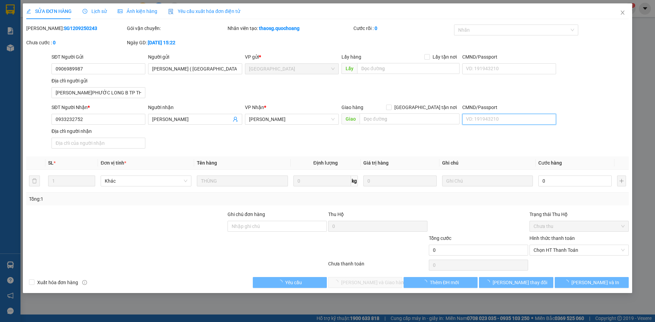
click at [499, 123] on input "CMND/Passport" at bounding box center [509, 119] width 94 height 11
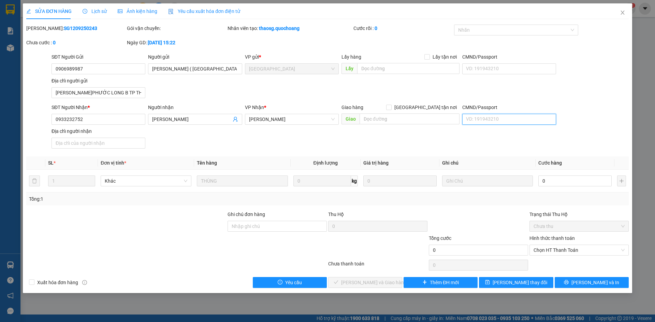
click at [499, 123] on input "CMND/Passport" at bounding box center [509, 119] width 94 height 11
type input "089185007201"
click at [73, 143] on input "Địa chỉ người nhận" at bounding box center [99, 143] width 94 height 11
type input "A"
type input "Â"
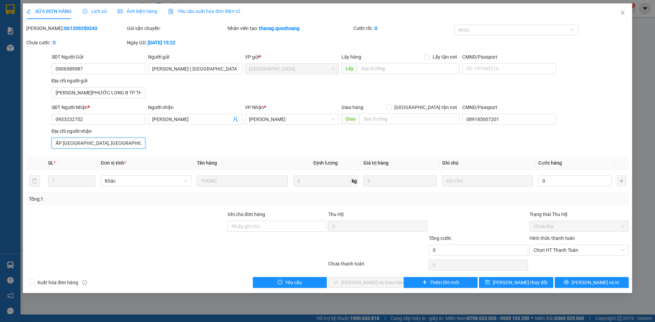
scroll to position [0, 2]
type input "ẤP [GEOGRAPHIC_DATA], [GEOGRAPHIC_DATA], [GEOGRAPHIC_DATA]"
click at [568, 179] on input "0" at bounding box center [574, 181] width 73 height 11
type input "2"
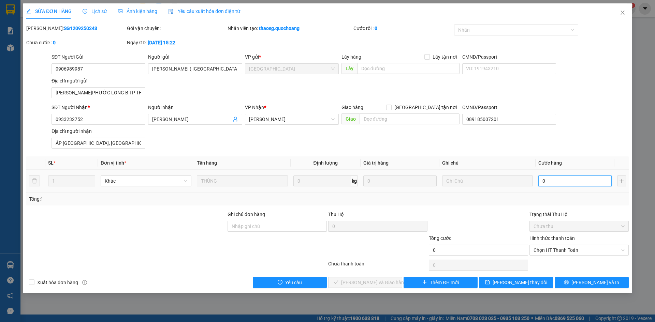
type input "2"
type input "20"
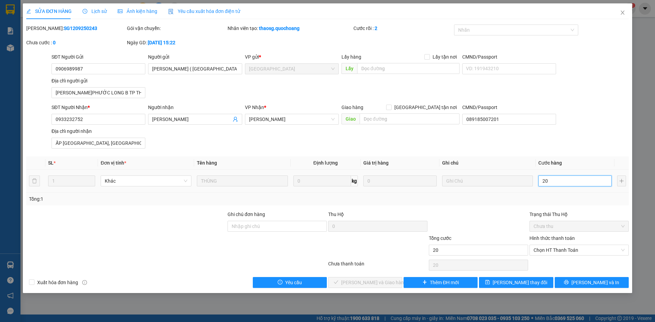
type input "200"
type input "2.000"
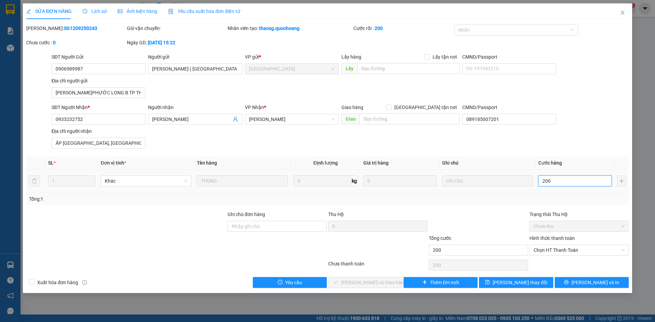
type input "2.000"
type input "20.000"
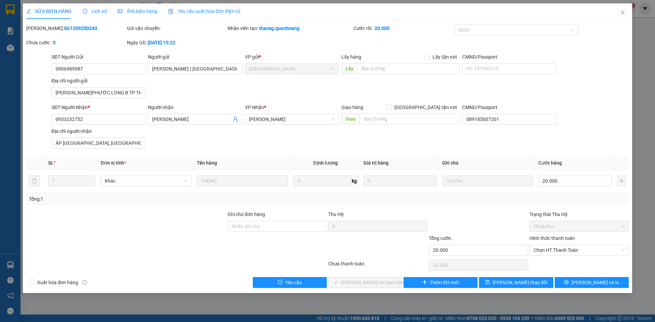
click at [570, 135] on div "SĐT Người Nhận * 0933232752 Người nhận [PERSON_NAME] VP Nhận * [PERSON_NAME] hà…" at bounding box center [340, 128] width 580 height 48
click at [561, 252] on span "Chọn HT Thanh Toán" at bounding box center [578, 250] width 91 height 10
click at [557, 264] on div "Tại văn phòng" at bounding box center [578, 264] width 91 height 8
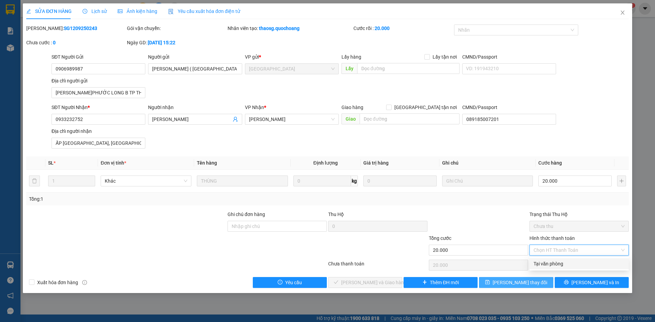
type input "0"
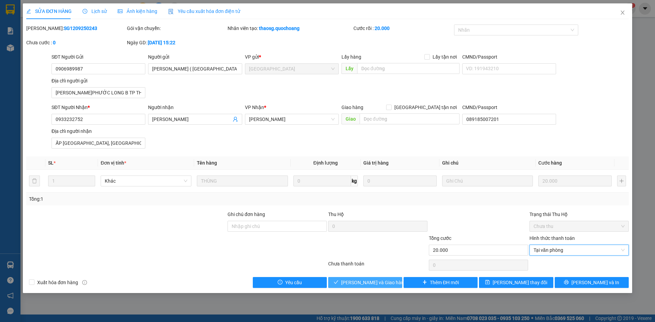
click at [363, 284] on span "[PERSON_NAME] và Giao hàng" at bounding box center [373, 283] width 65 height 8
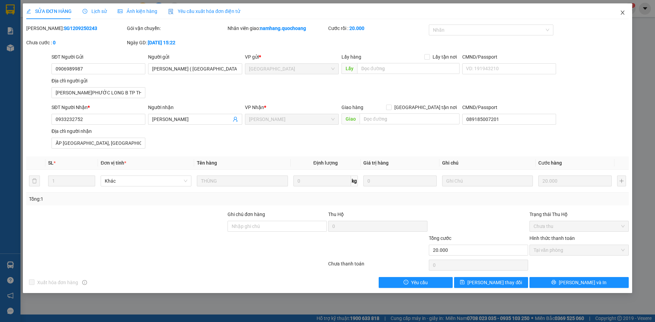
click at [619, 13] on span "Close" at bounding box center [622, 12] width 19 height 19
